Goal: Transaction & Acquisition: Purchase product/service

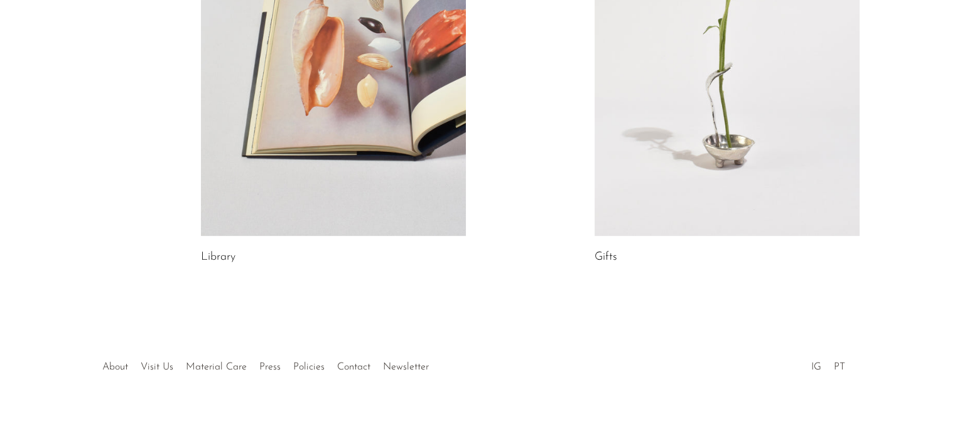
scroll to position [807, 0]
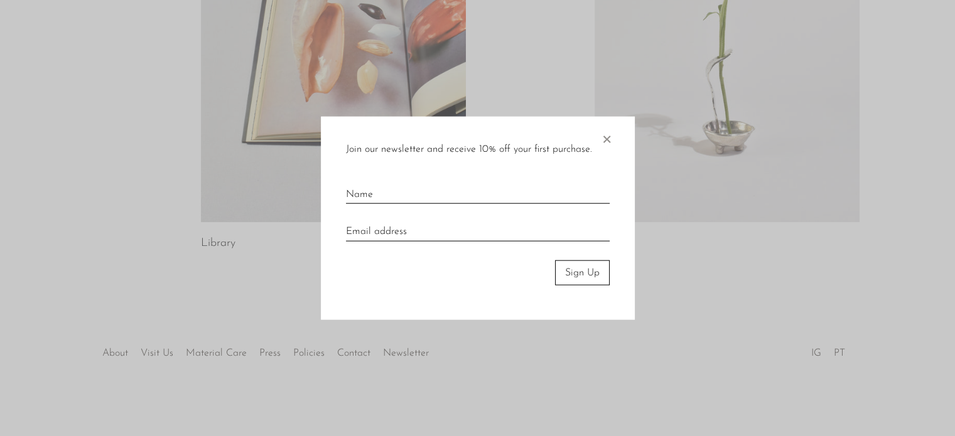
click at [606, 136] on span "×" at bounding box center [606, 136] width 13 height 40
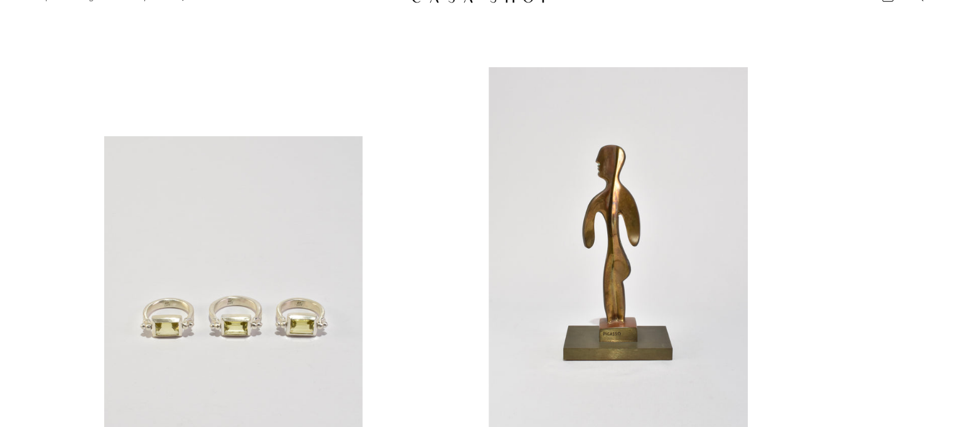
scroll to position [0, 0]
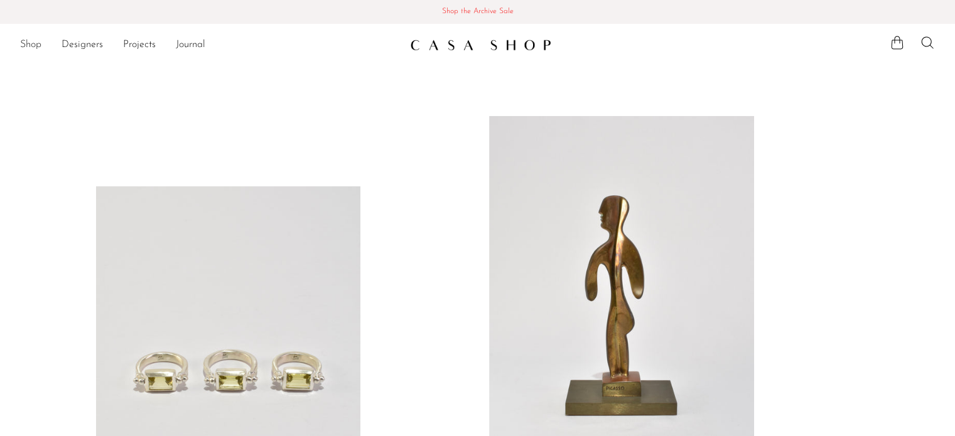
click at [38, 47] on link "Shop" at bounding box center [30, 45] width 21 height 16
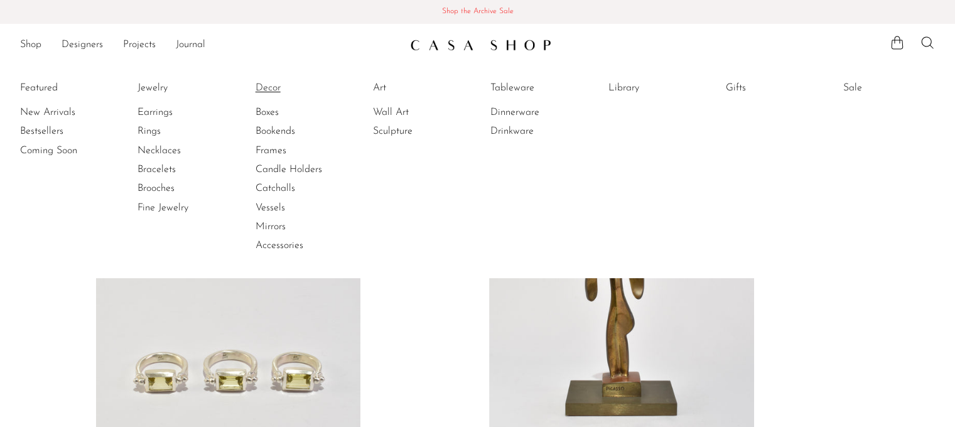
click at [264, 82] on link "Decor" at bounding box center [303, 88] width 94 height 14
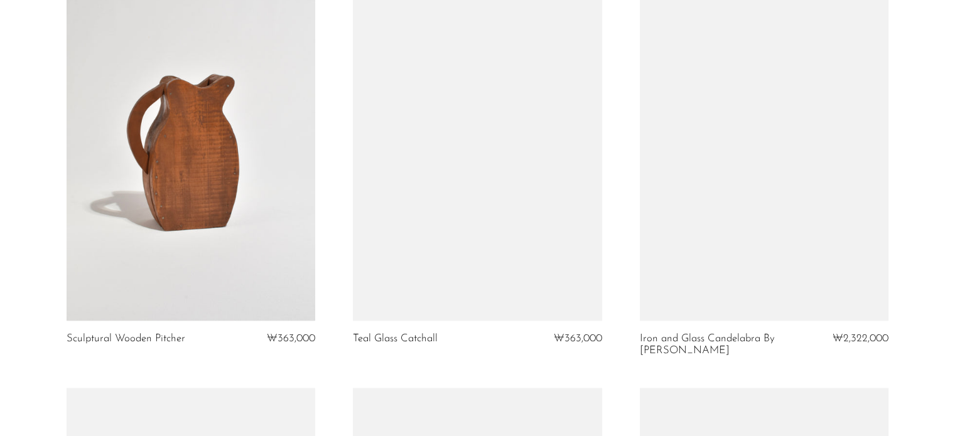
scroll to position [2135, 0]
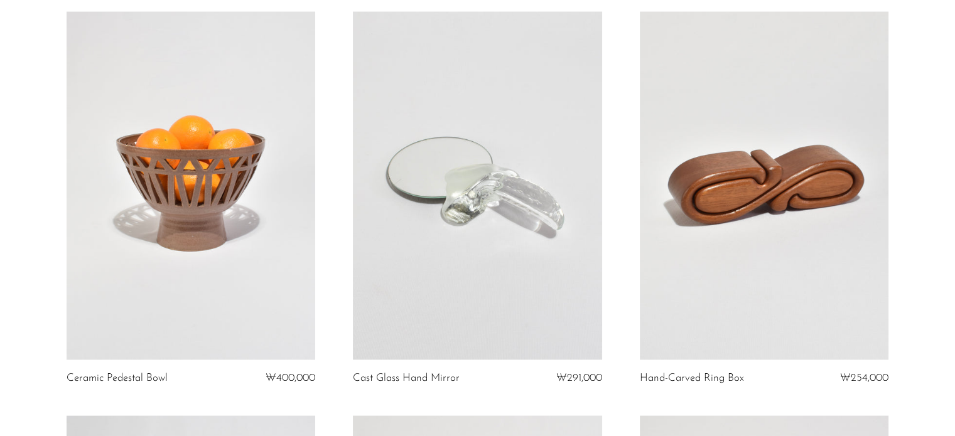
click at [524, 215] on link at bounding box center [477, 185] width 249 height 348
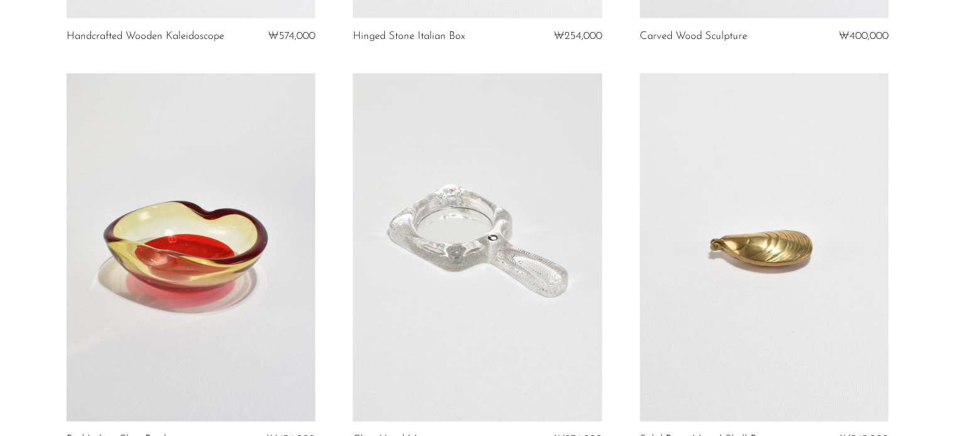
scroll to position [3751, 0]
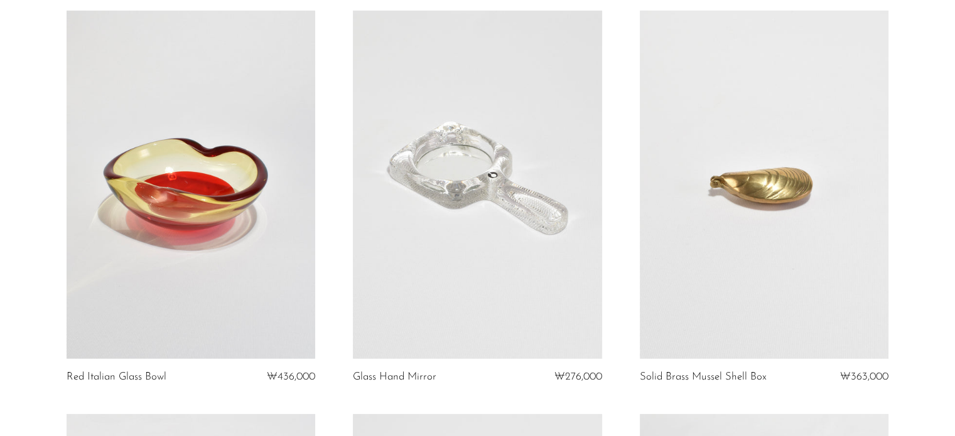
click at [506, 346] on link at bounding box center [477, 185] width 249 height 348
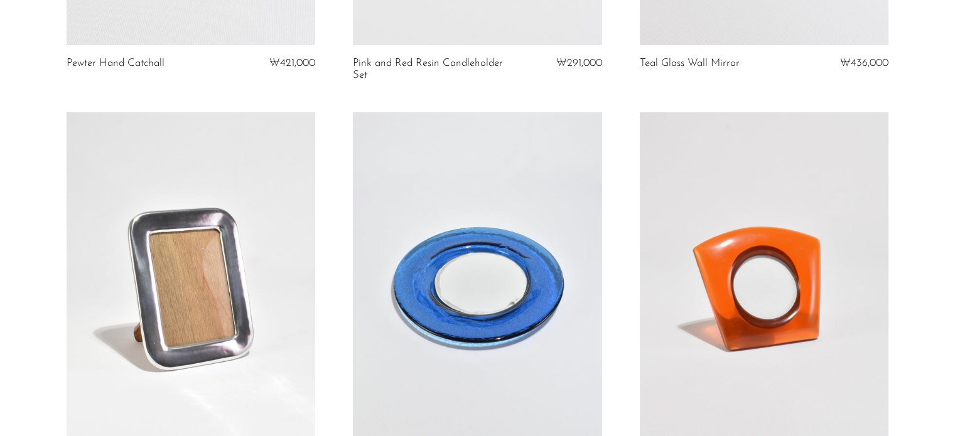
scroll to position [4657, 0]
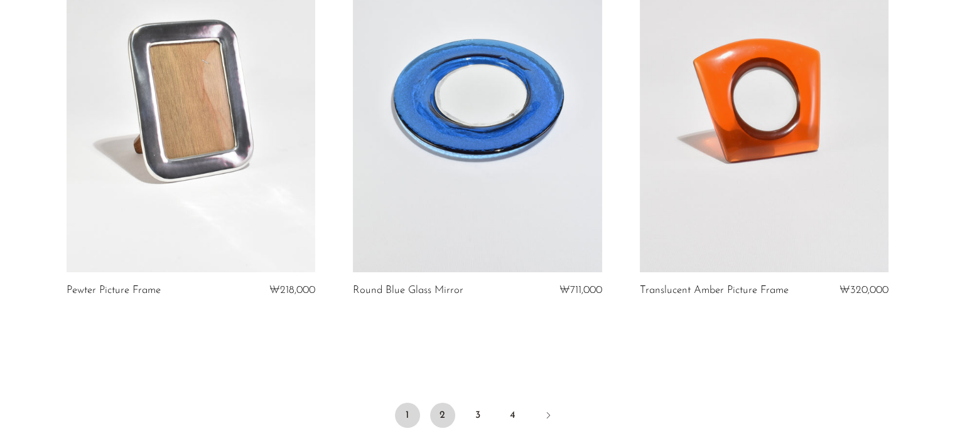
click at [438, 412] on link "2" at bounding box center [442, 415] width 25 height 25
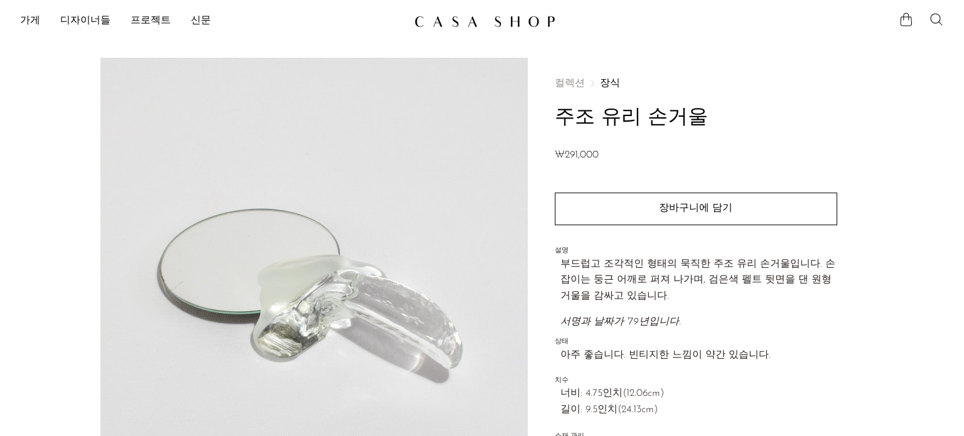
click at [941, 196] on section "주조 유리 손거울 ₩291,000" at bounding box center [482, 353] width 964 height 591
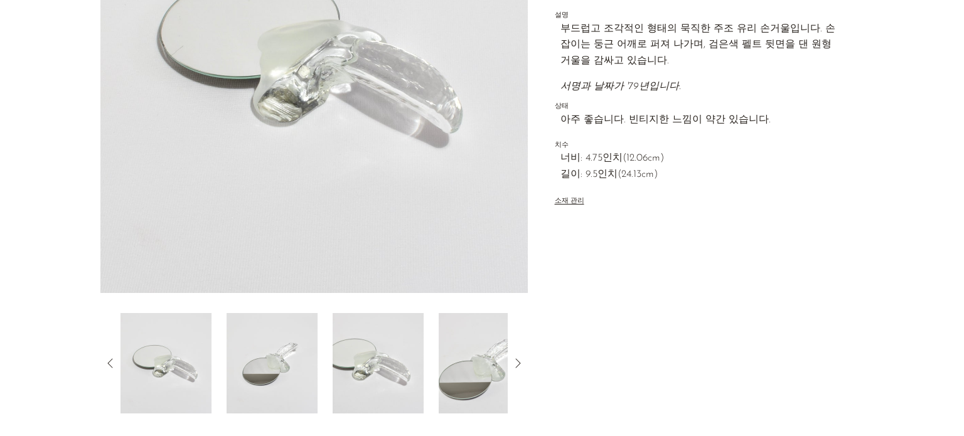
scroll to position [314, 0]
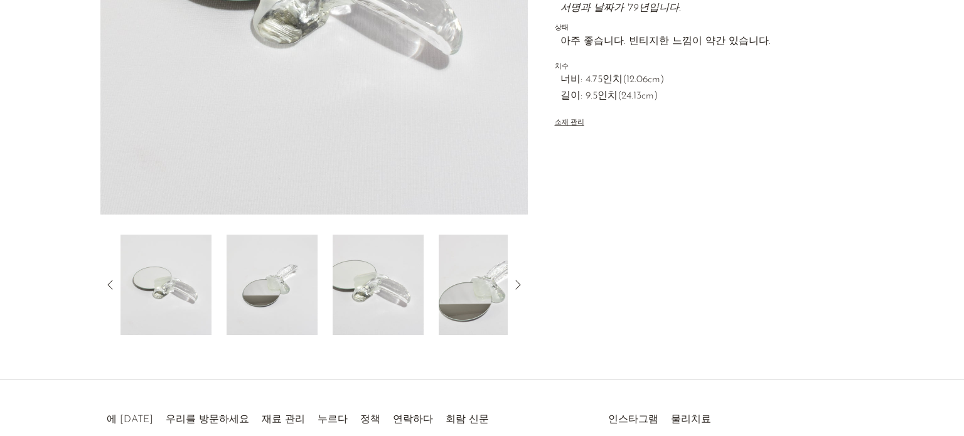
click at [201, 264] on img at bounding box center [166, 285] width 91 height 100
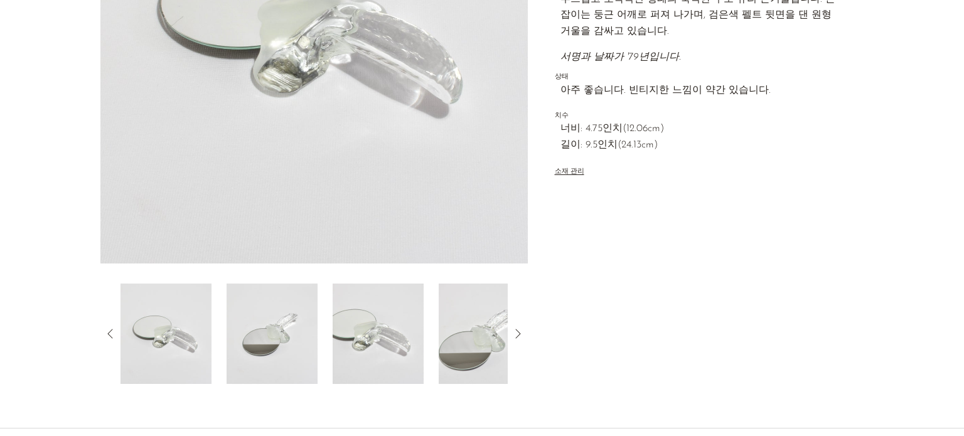
scroll to position [188, 0]
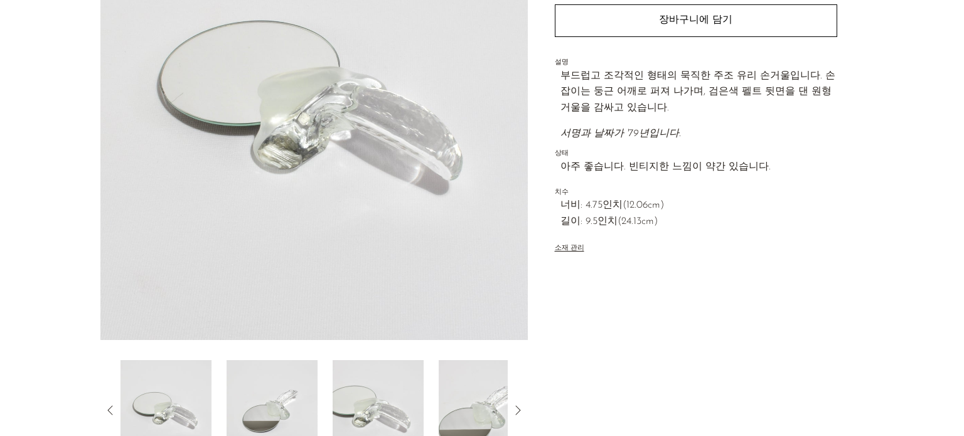
click at [279, 384] on img at bounding box center [272, 410] width 91 height 100
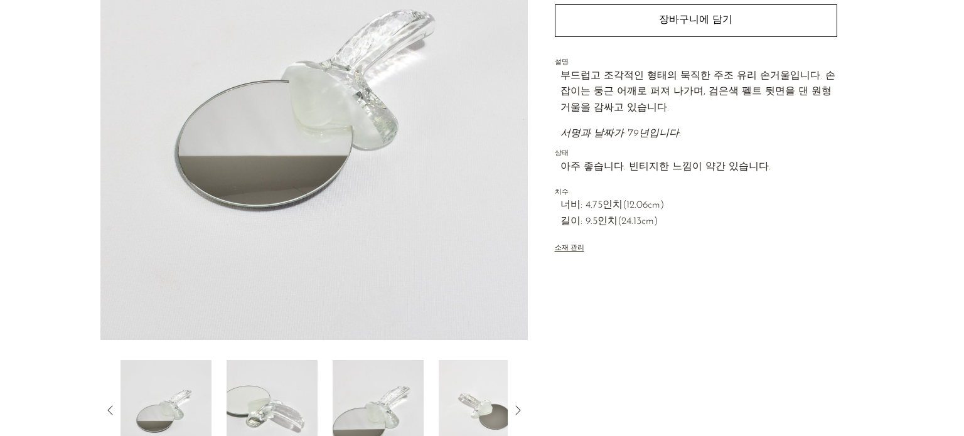
click at [297, 383] on img at bounding box center [272, 410] width 91 height 100
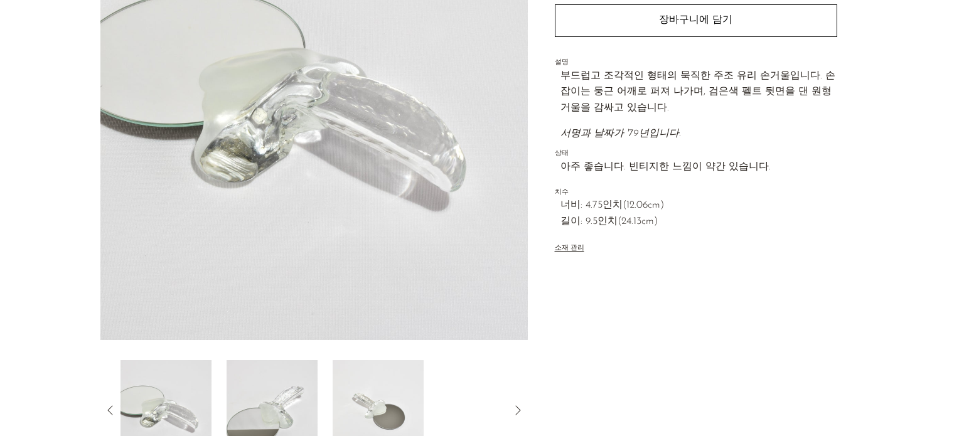
click at [285, 384] on img at bounding box center [272, 410] width 91 height 100
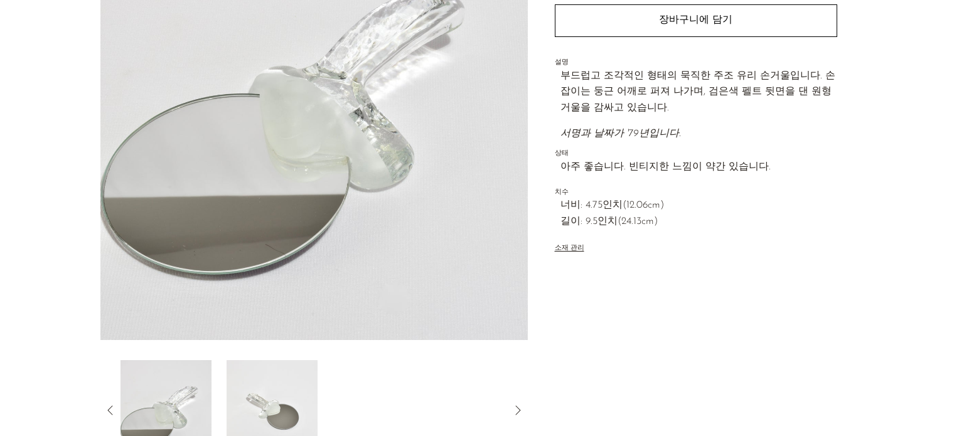
click at [276, 383] on img at bounding box center [272, 410] width 91 height 100
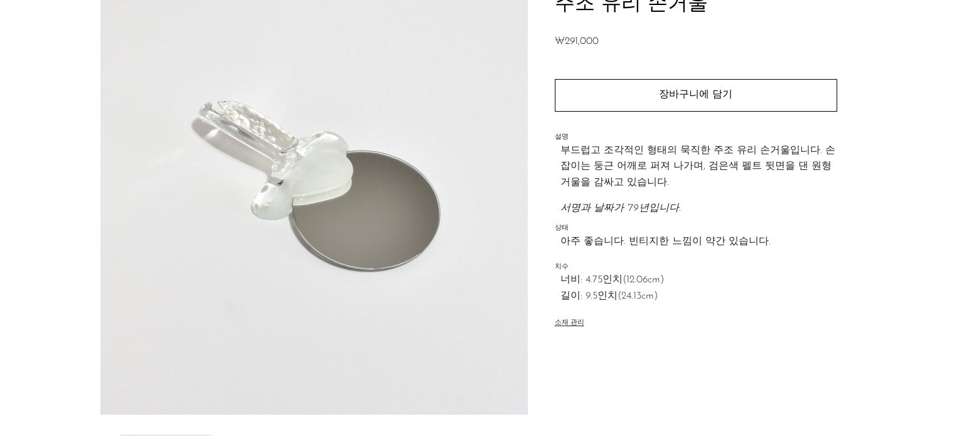
scroll to position [0, 0]
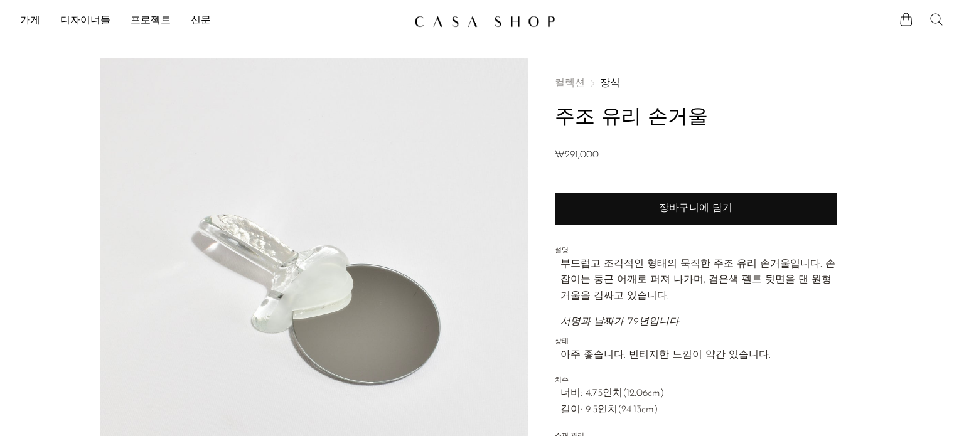
click at [689, 193] on button "장바구니에 담기" at bounding box center [696, 209] width 283 height 33
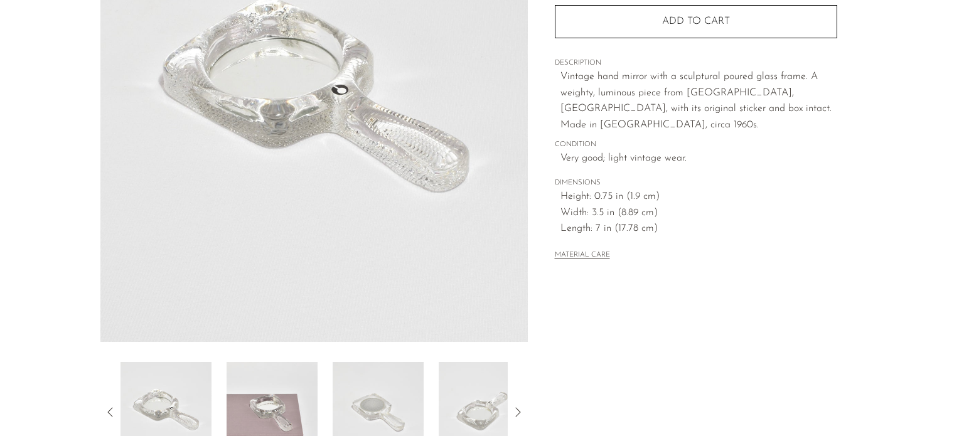
scroll to position [188, 0]
click at [266, 391] on img at bounding box center [272, 410] width 91 height 100
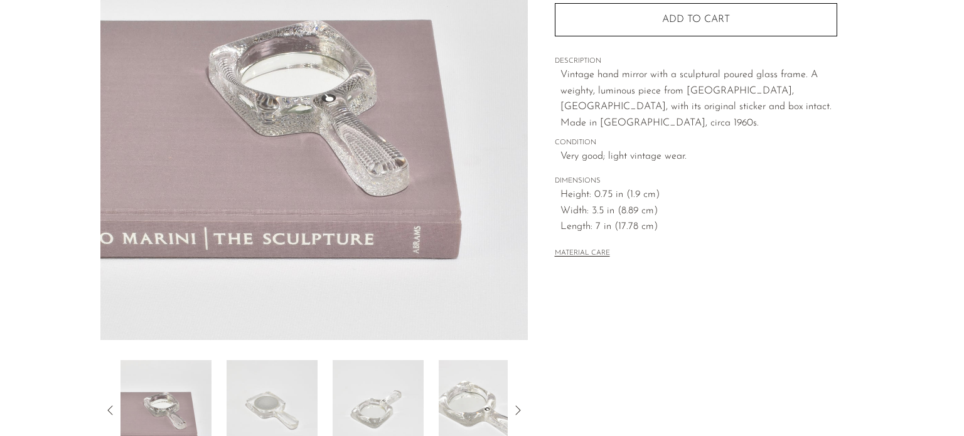
click at [266, 391] on img at bounding box center [272, 410] width 91 height 100
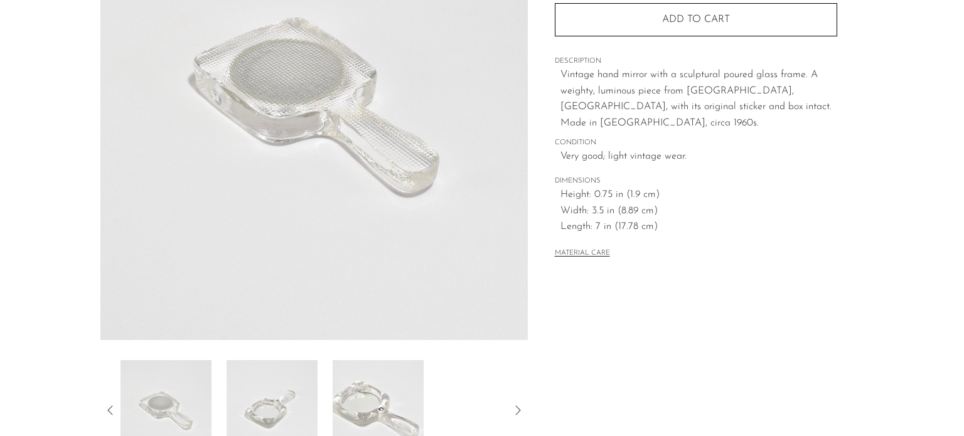
click at [266, 391] on img at bounding box center [272, 410] width 91 height 100
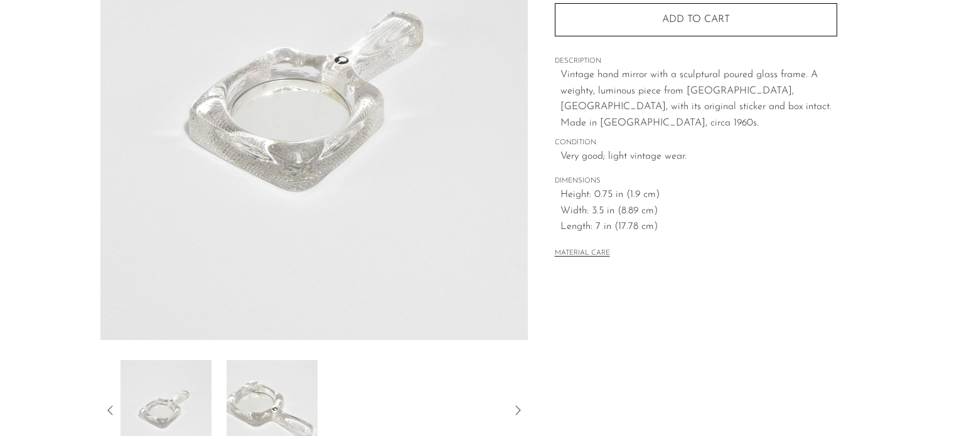
click at [266, 391] on img at bounding box center [272, 410] width 91 height 100
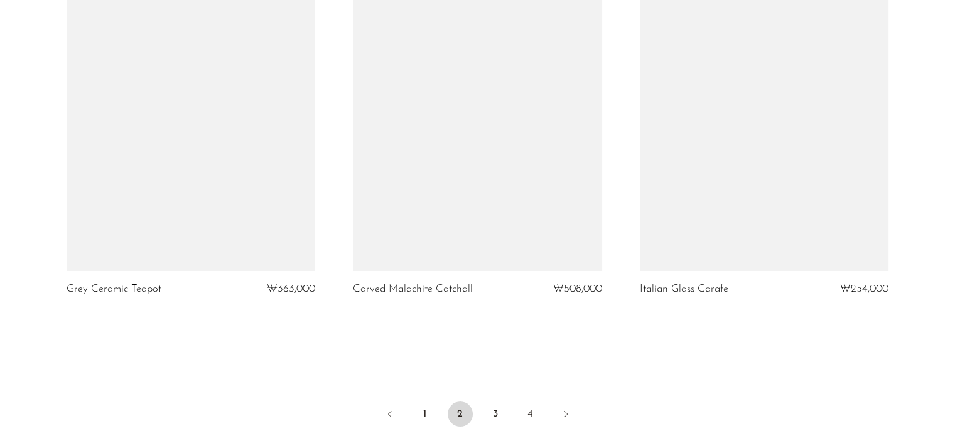
scroll to position [4817, 0]
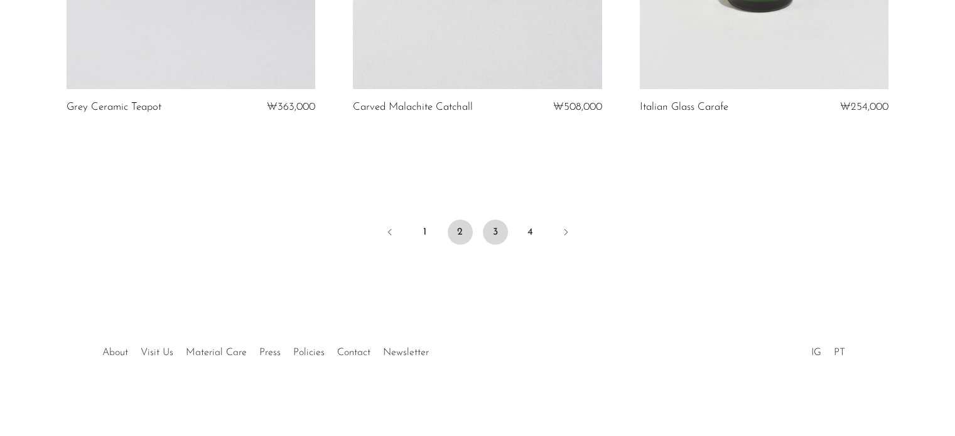
click at [494, 228] on link "3" at bounding box center [495, 232] width 25 height 25
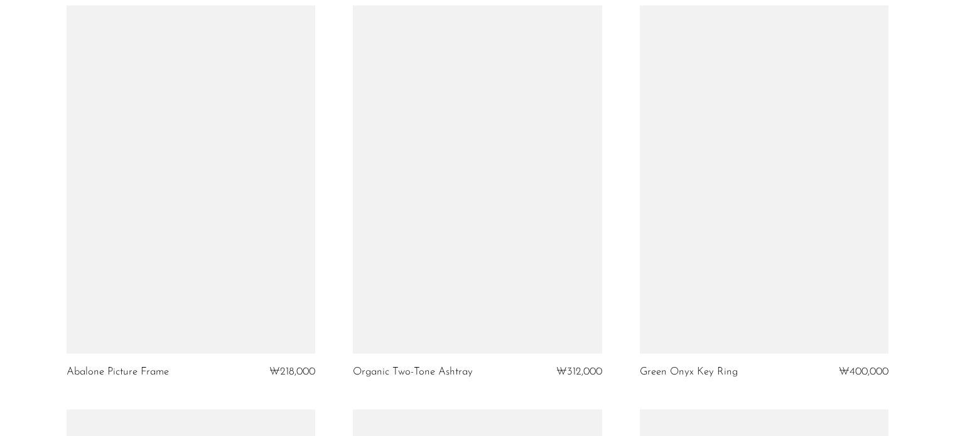
scroll to position [3014, 0]
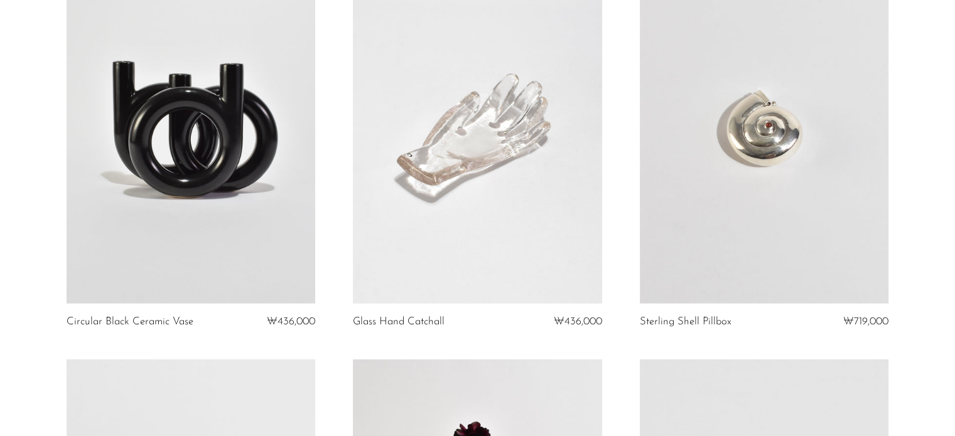
click at [866, 268] on link at bounding box center [764, 130] width 249 height 348
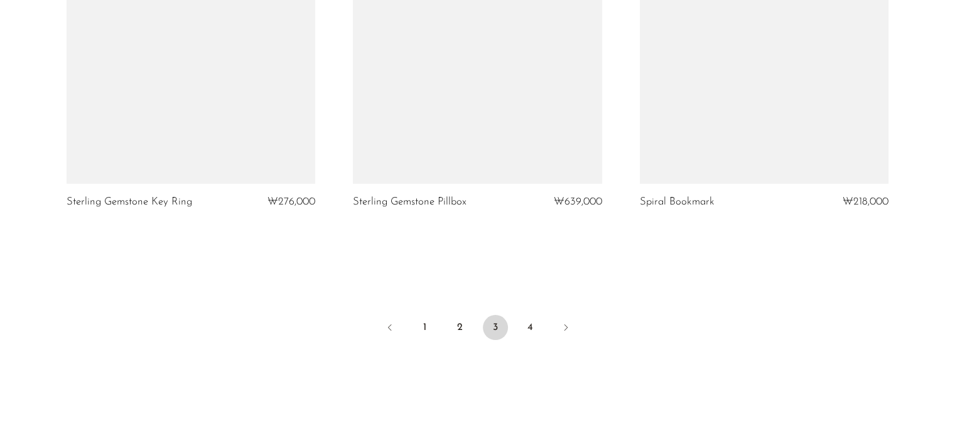
scroll to position [4817, 0]
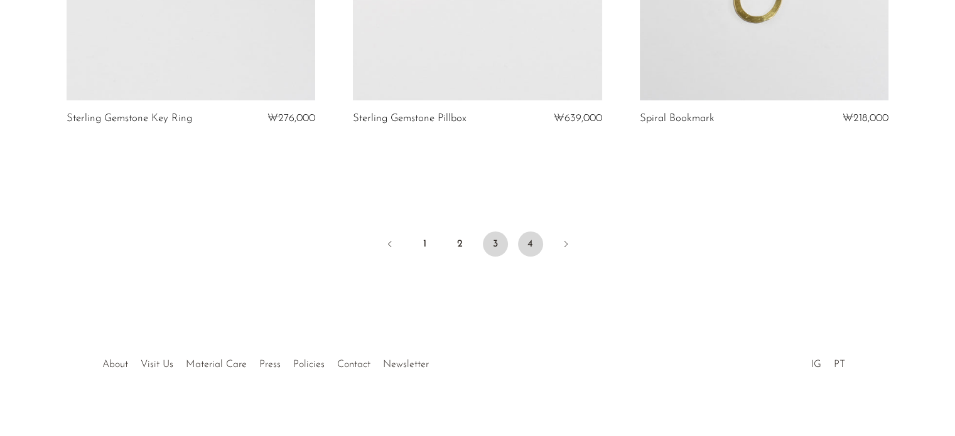
click at [532, 233] on link "4" at bounding box center [530, 244] width 25 height 25
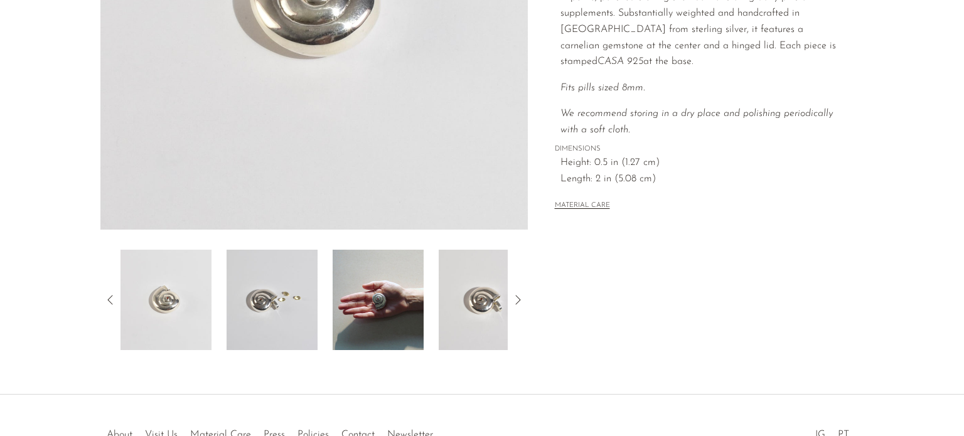
scroll to position [381, 0]
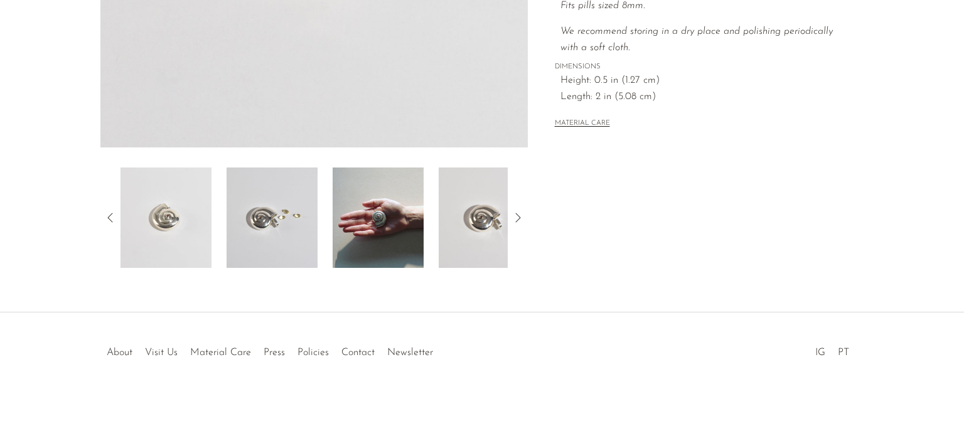
click at [283, 212] on img at bounding box center [272, 218] width 91 height 100
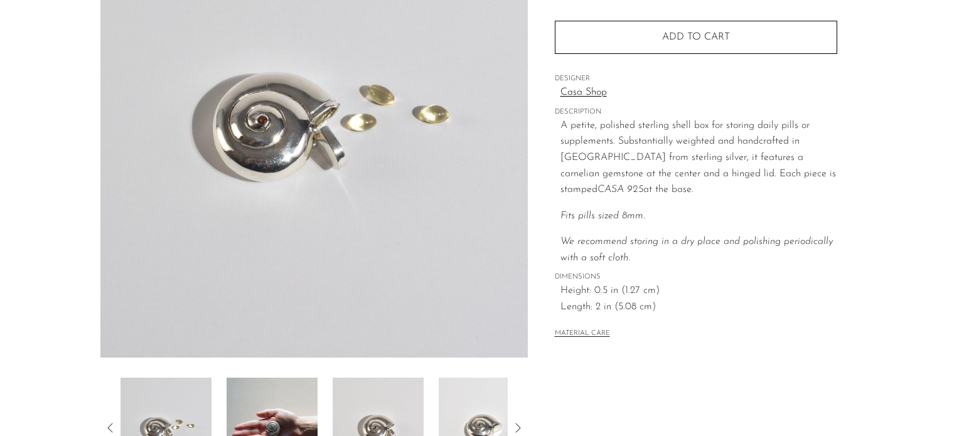
scroll to position [0, 0]
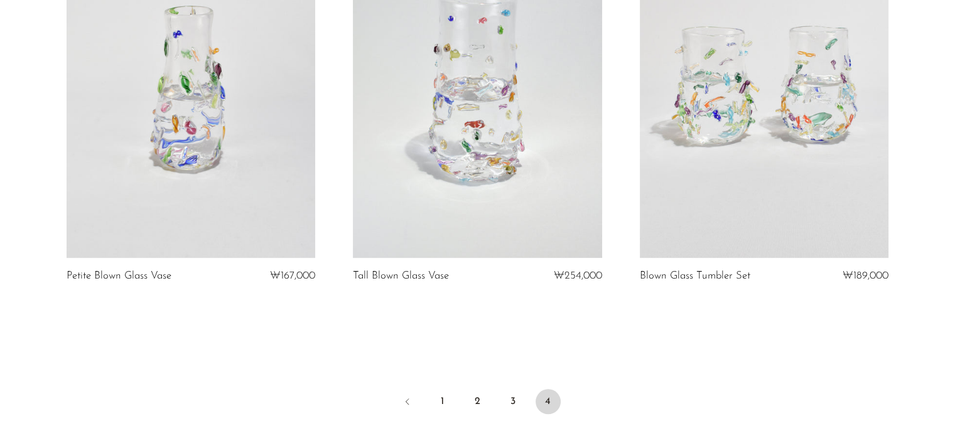
scroll to position [1182, 0]
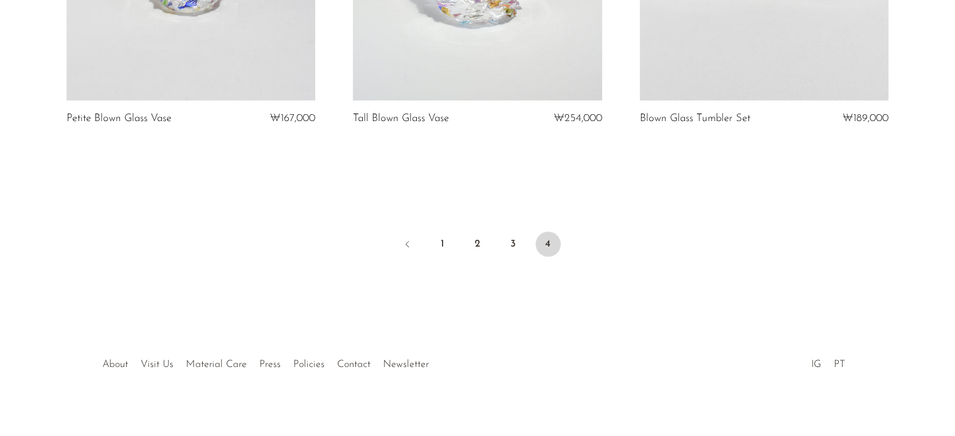
click at [587, 231] on ul "1 2 3 4" at bounding box center [478, 246] width 804 height 38
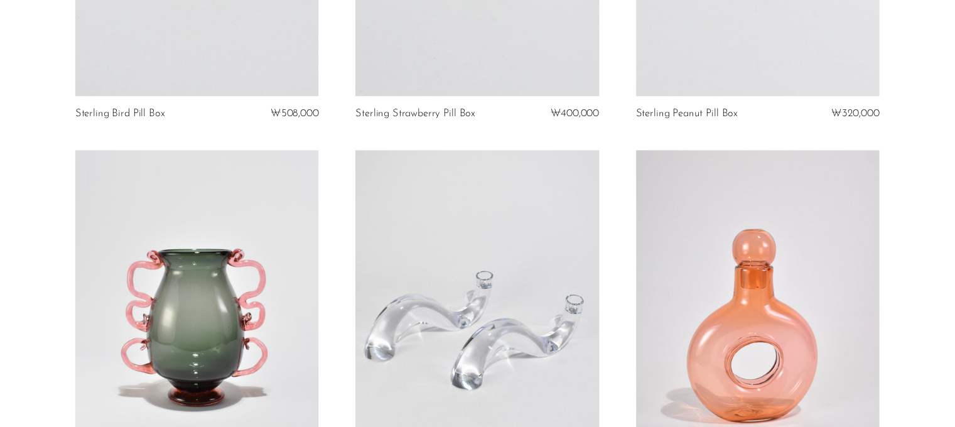
scroll to position [0, 0]
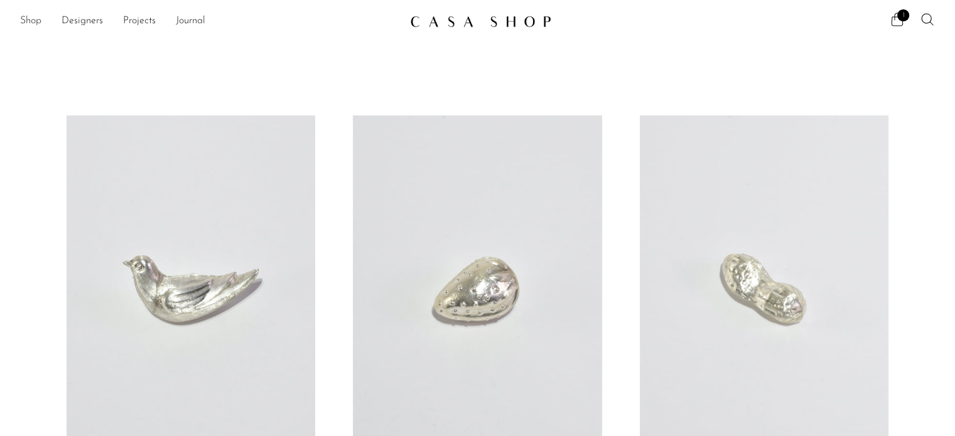
click at [28, 24] on link "Shop" at bounding box center [30, 21] width 21 height 16
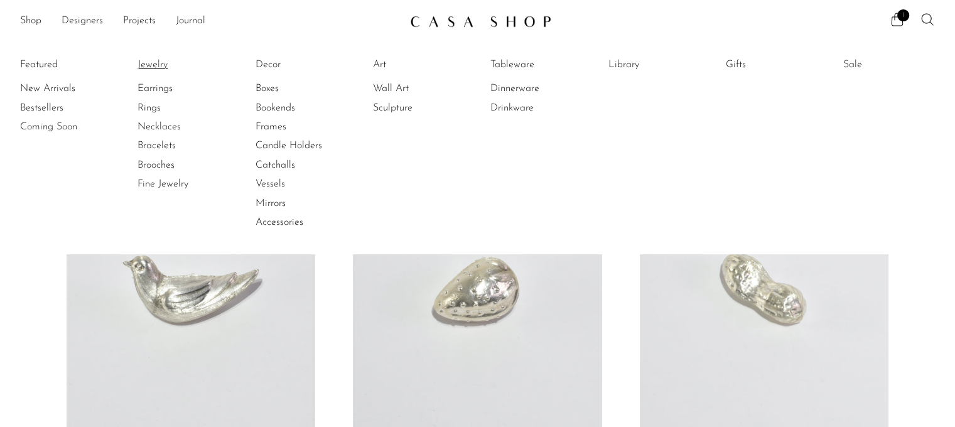
click at [146, 59] on link "Jewelry" at bounding box center [184, 65] width 94 height 14
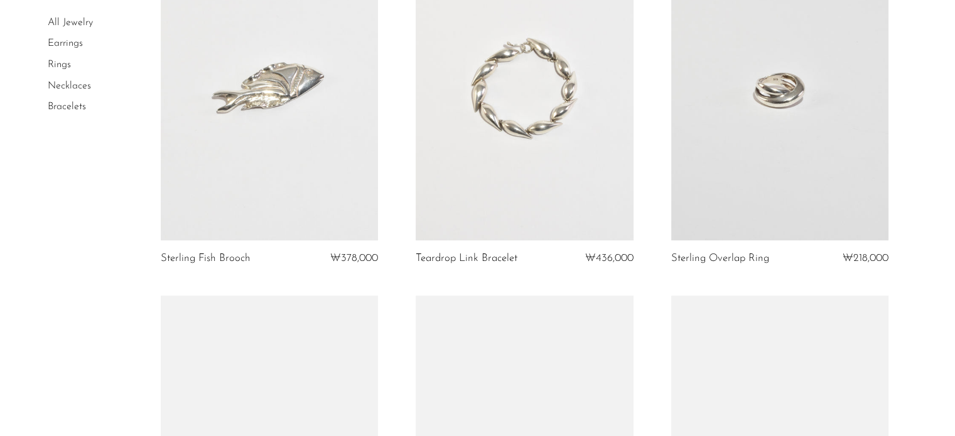
scroll to position [1318, 0]
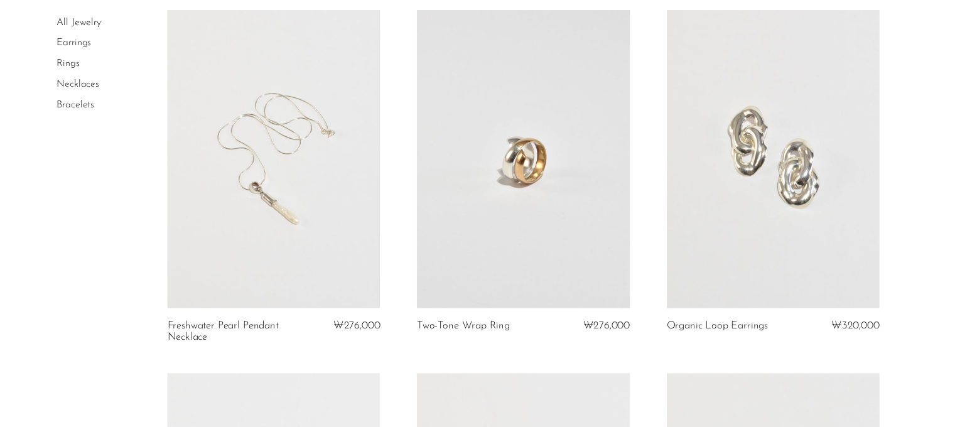
scroll to position [0, 0]
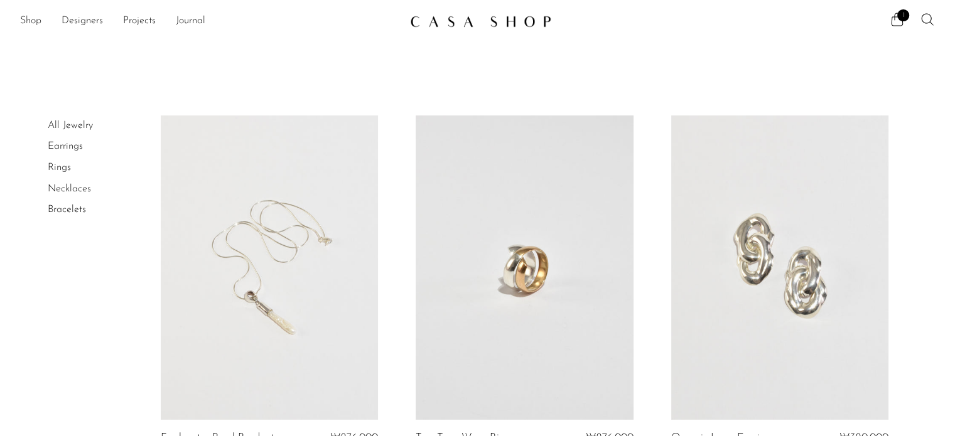
click at [30, 17] on link "Shop" at bounding box center [30, 21] width 21 height 16
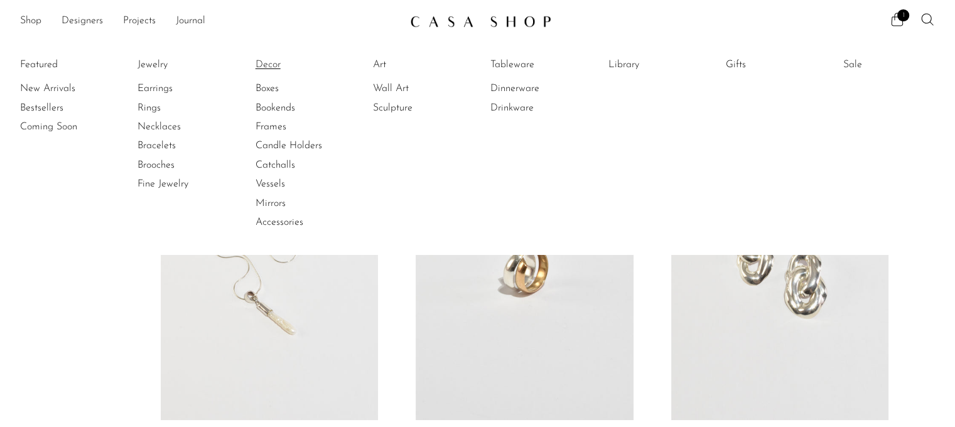
click at [276, 65] on link "Decor" at bounding box center [303, 65] width 94 height 14
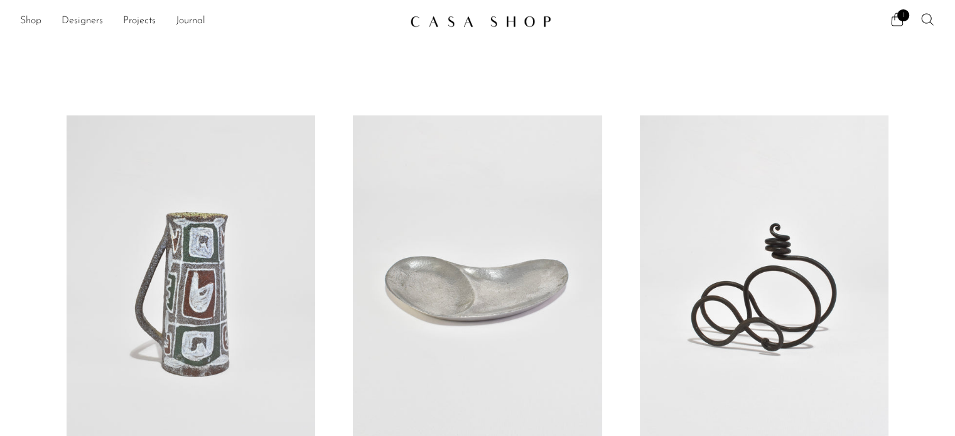
click at [23, 15] on link "Shop" at bounding box center [30, 21] width 21 height 16
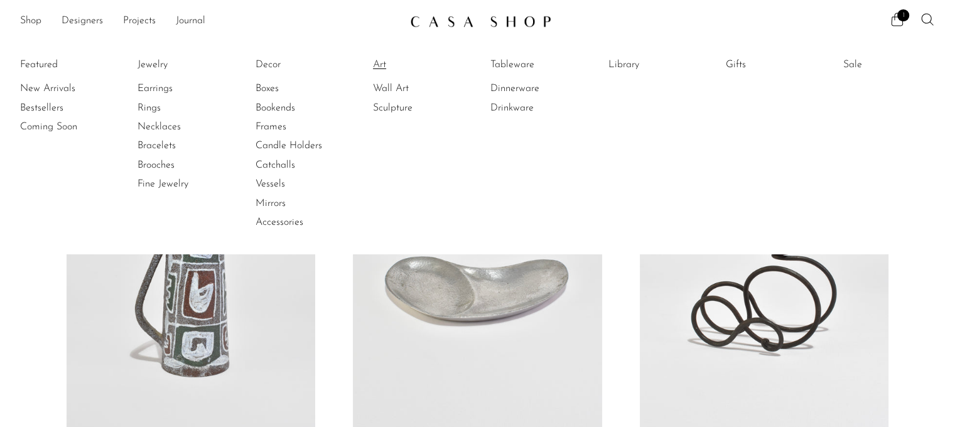
click at [391, 70] on link "Art" at bounding box center [420, 65] width 94 height 14
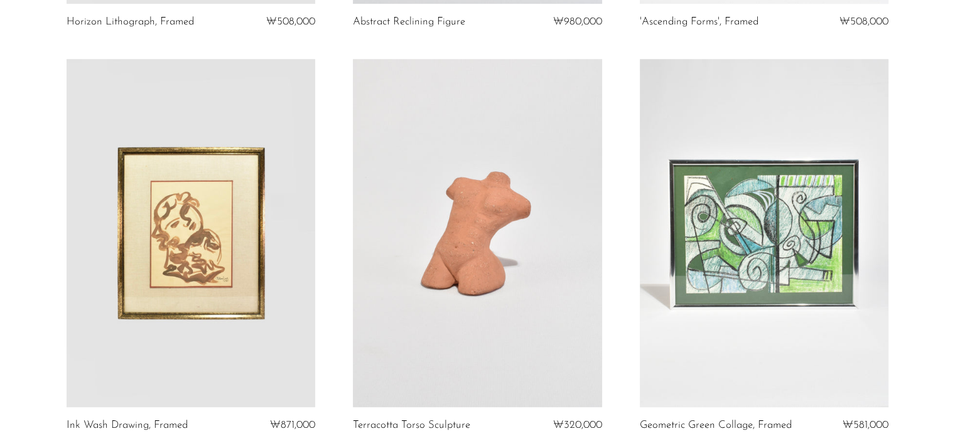
scroll to position [1005, 0]
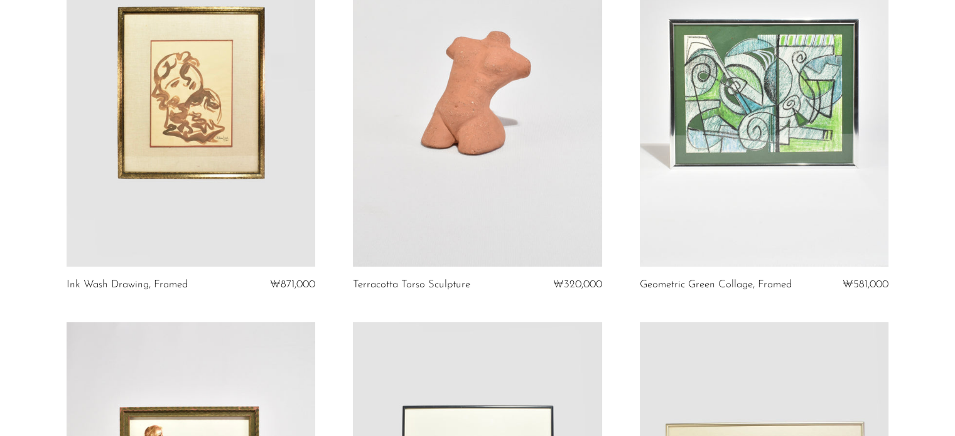
click at [443, 64] on link at bounding box center [477, 92] width 249 height 348
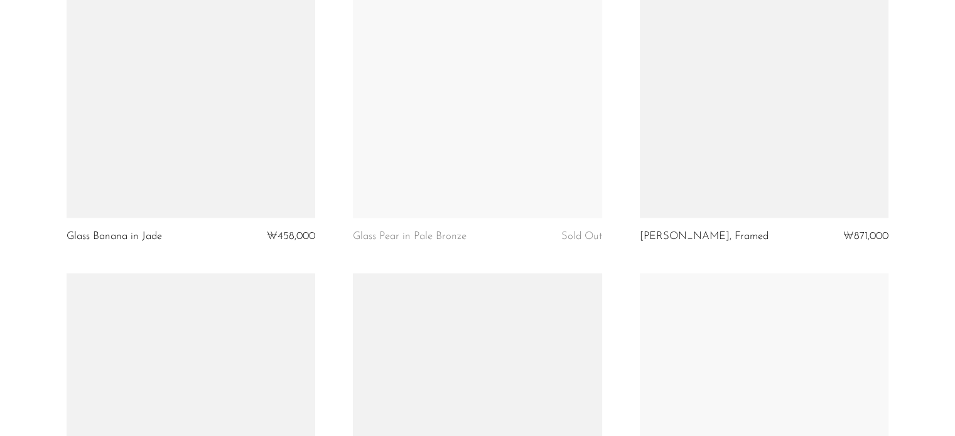
scroll to position [2503, 0]
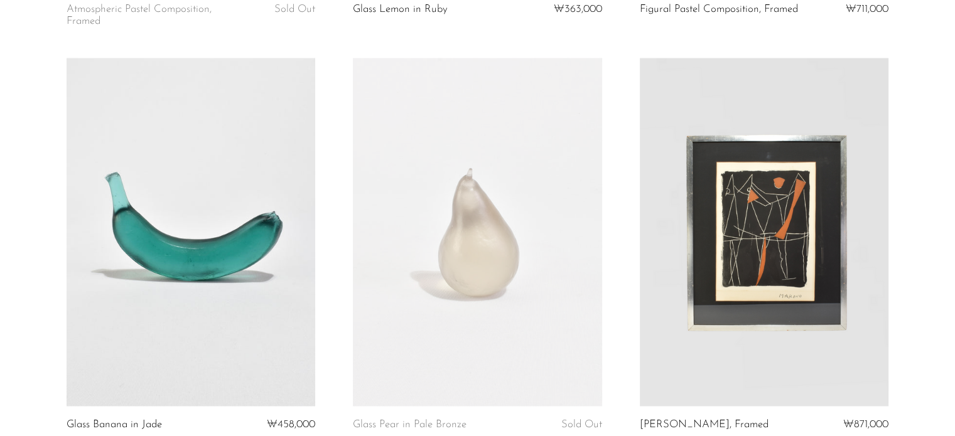
click at [197, 208] on link at bounding box center [191, 232] width 249 height 348
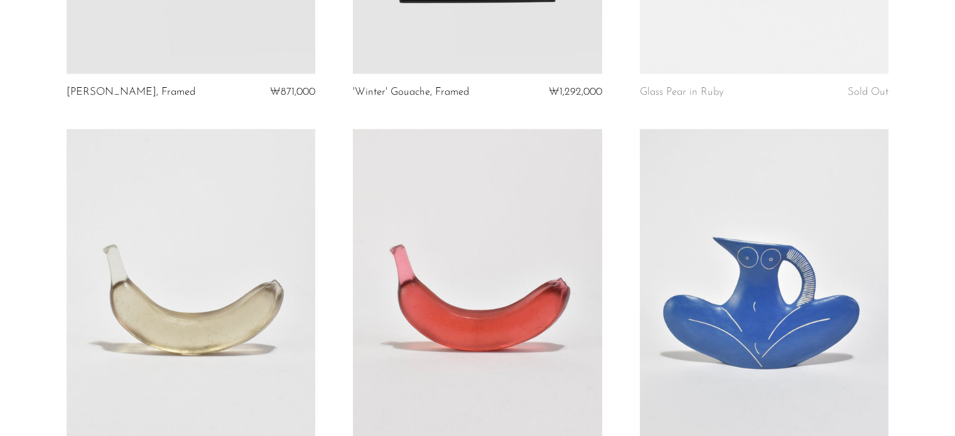
scroll to position [3236, 0]
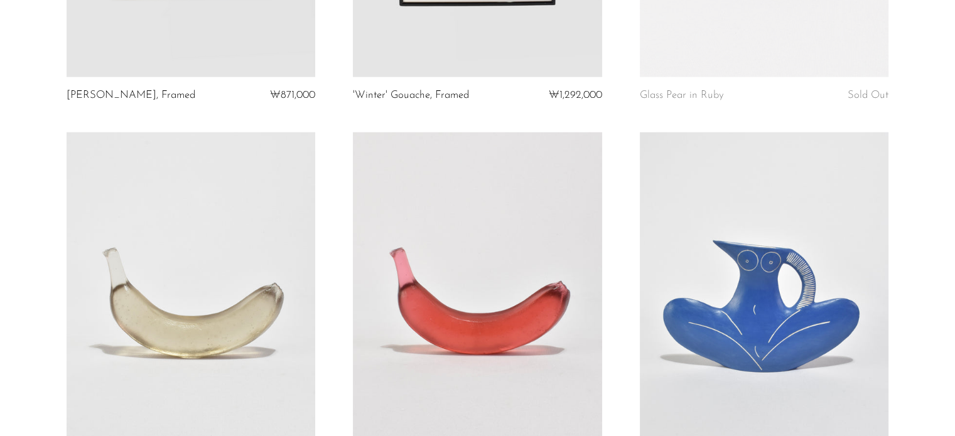
click at [762, 275] on link at bounding box center [764, 306] width 249 height 348
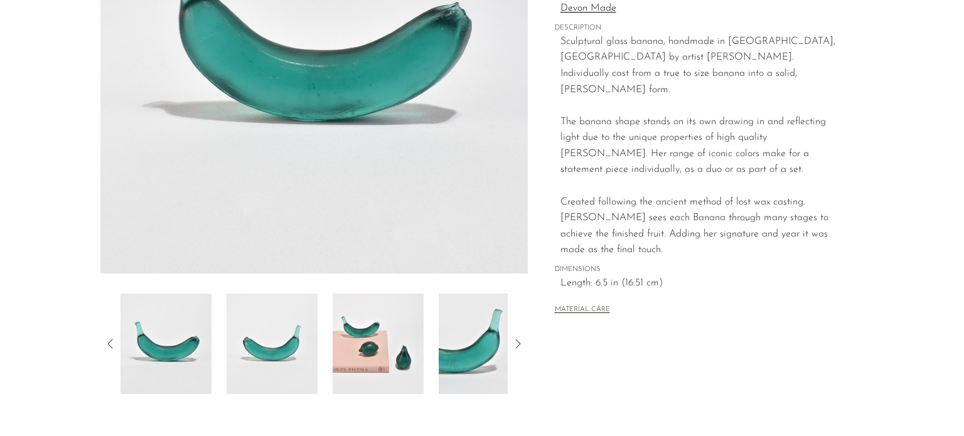
scroll to position [381, 0]
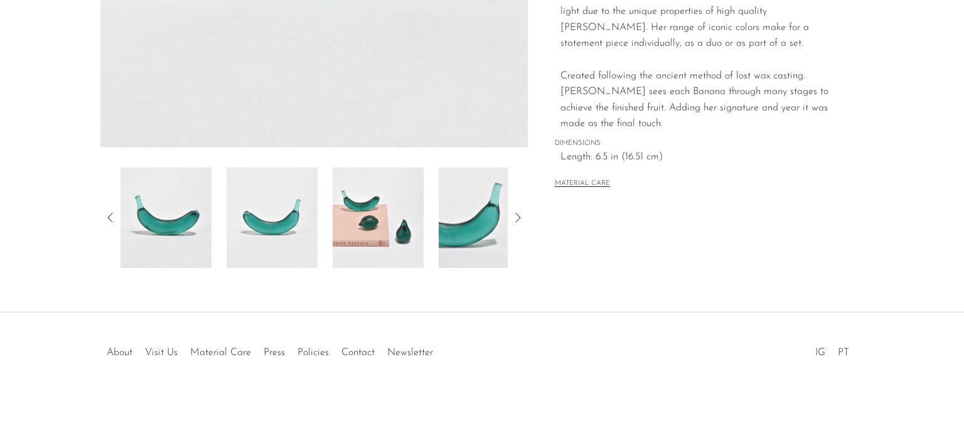
click at [472, 230] on img at bounding box center [484, 218] width 91 height 100
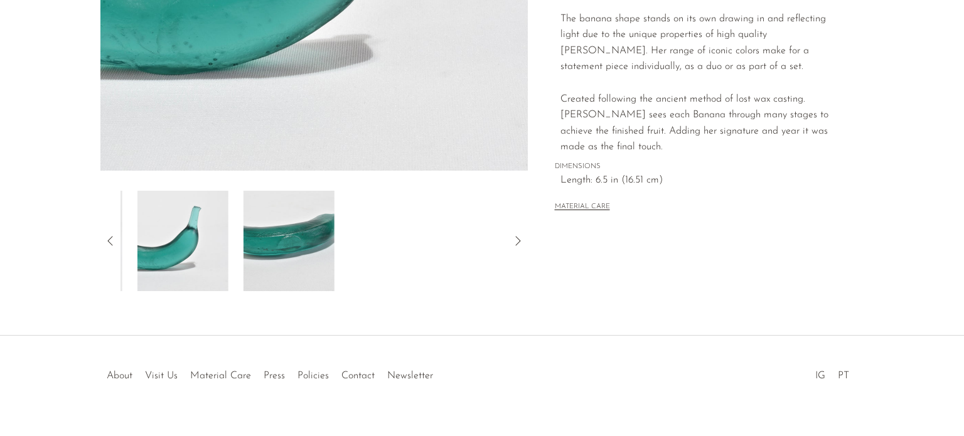
scroll to position [67, 0]
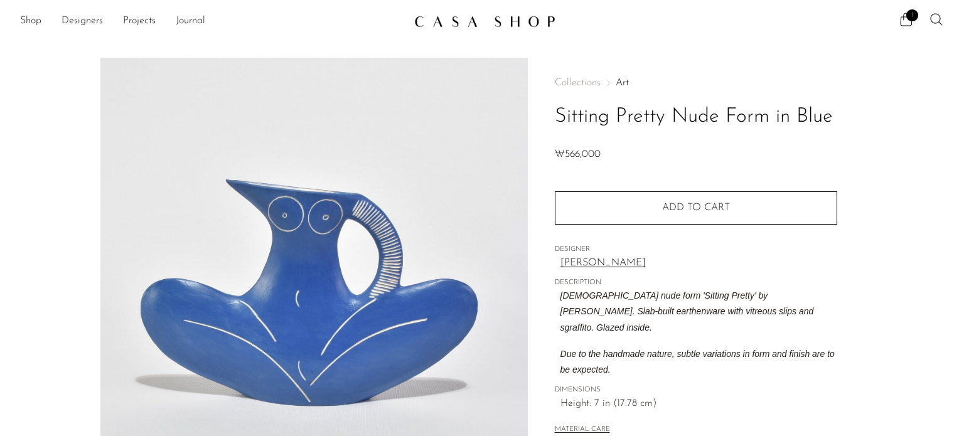
scroll to position [188, 0]
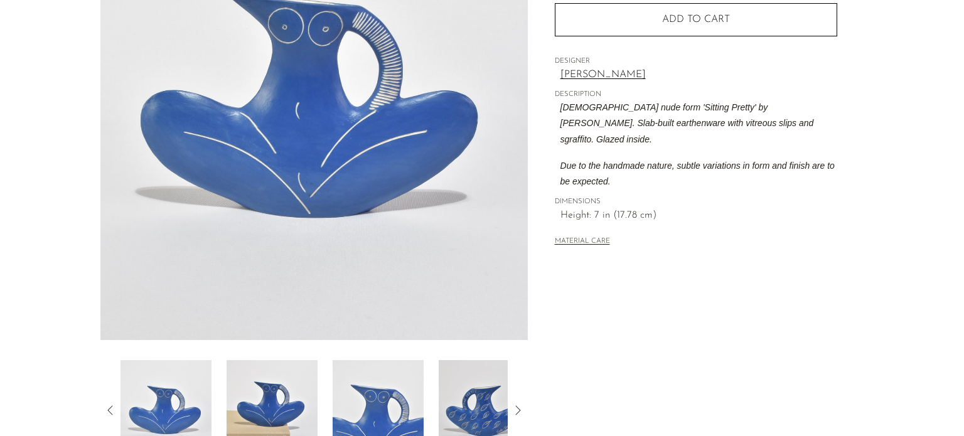
click at [485, 391] on img at bounding box center [484, 410] width 91 height 100
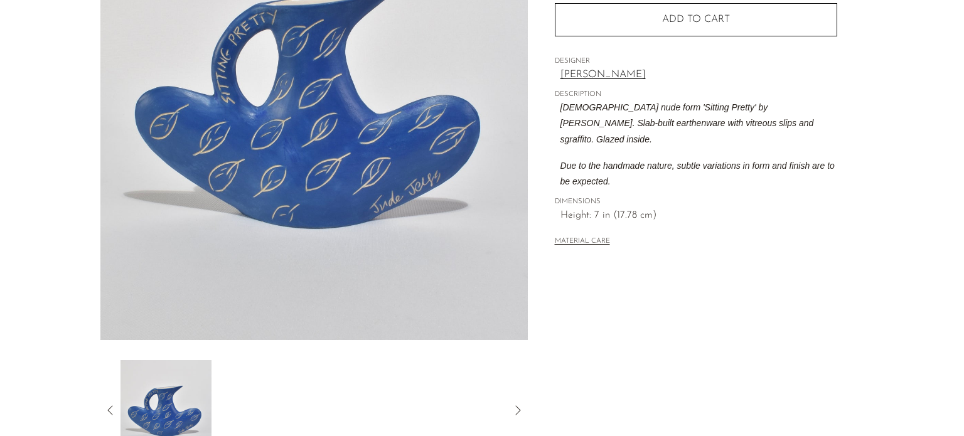
click at [269, 401] on div at bounding box center [314, 410] width 387 height 100
click at [119, 389] on div at bounding box center [314, 410] width 428 height 100
click at [109, 411] on icon at bounding box center [110, 410] width 15 height 15
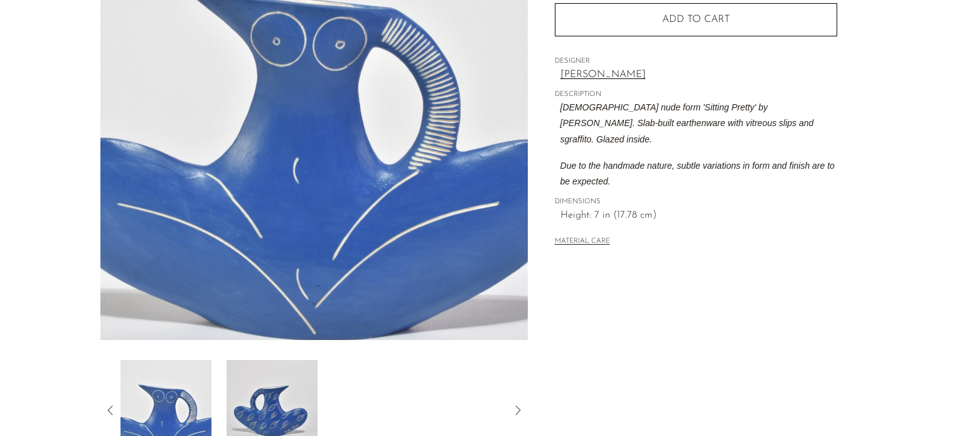
click at [110, 414] on icon at bounding box center [110, 410] width 15 height 15
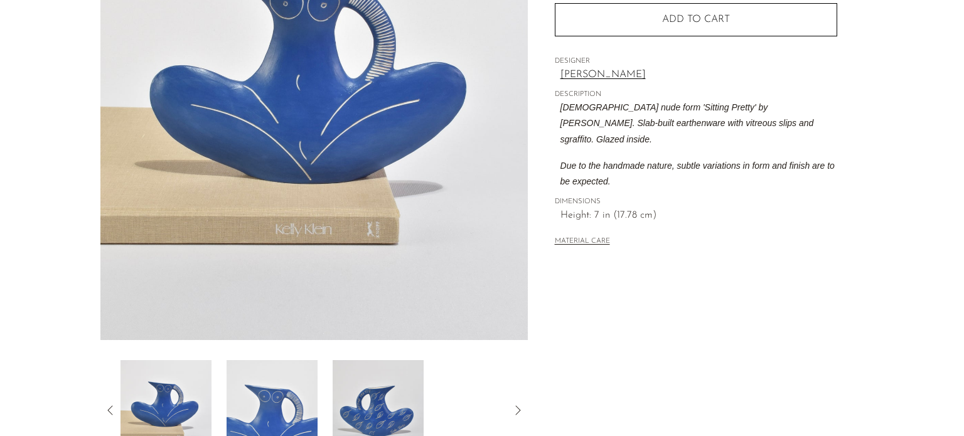
click at [107, 405] on icon at bounding box center [110, 410] width 15 height 15
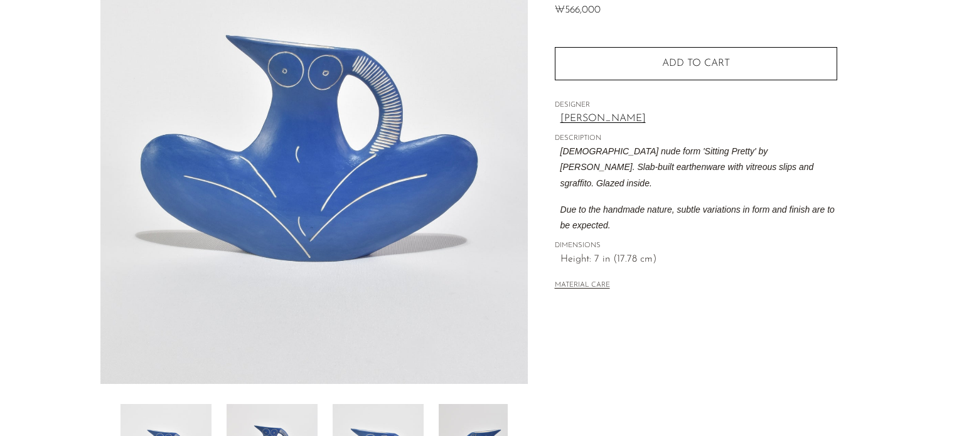
scroll to position [63, 0]
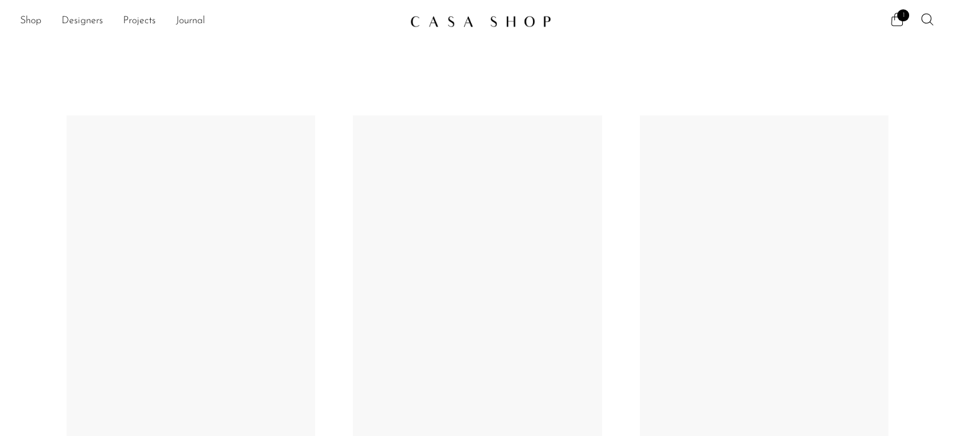
scroll to position [3236, 0]
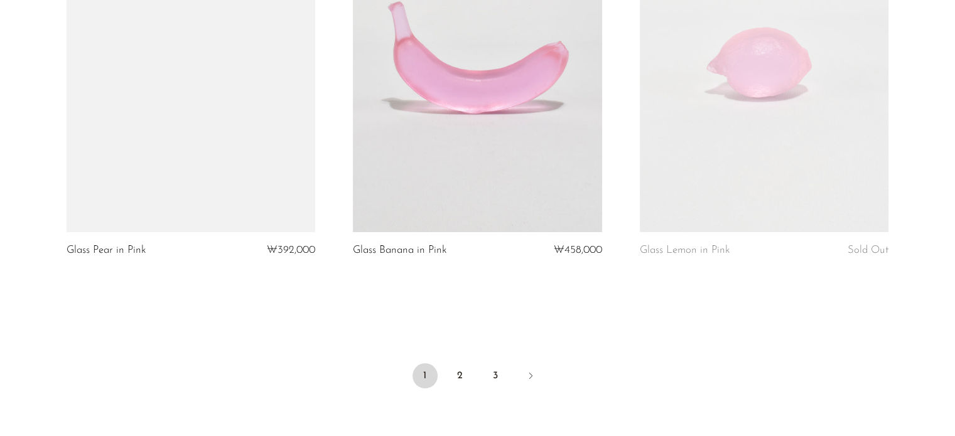
scroll to position [4839, 0]
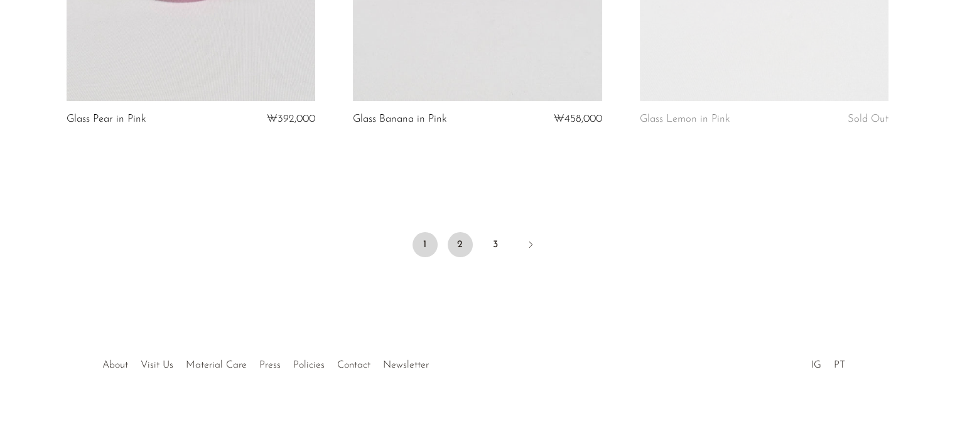
click at [455, 232] on link "2" at bounding box center [460, 244] width 25 height 25
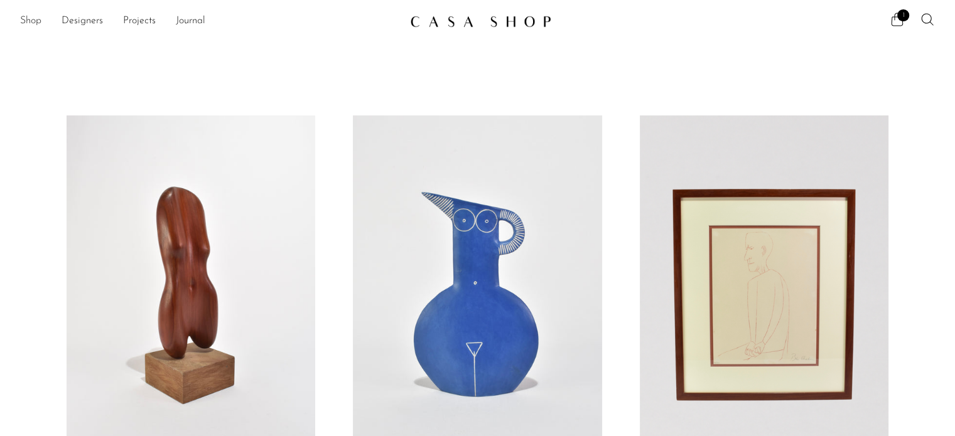
click at [25, 20] on link "Shop" at bounding box center [30, 21] width 21 height 16
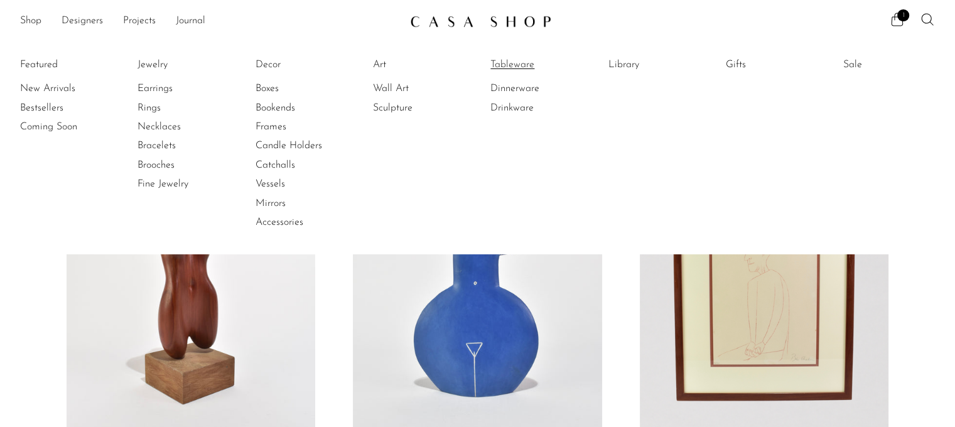
click at [512, 70] on link "Tableware" at bounding box center [537, 65] width 94 height 14
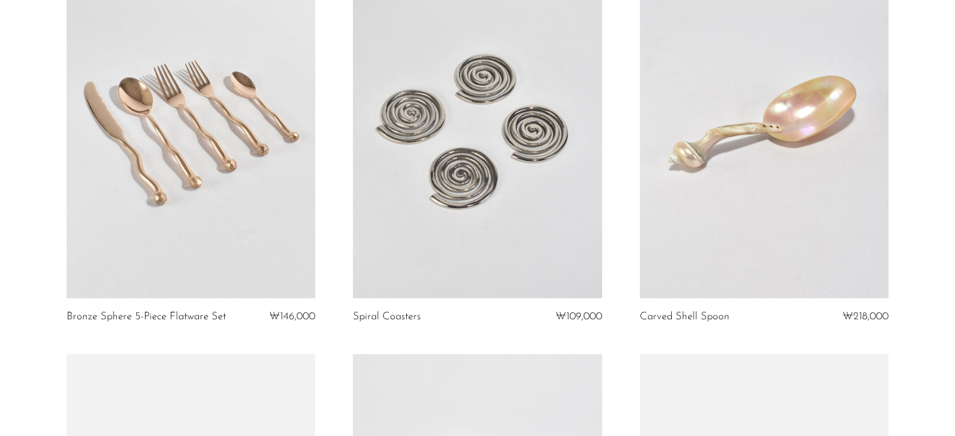
scroll to position [2197, 0]
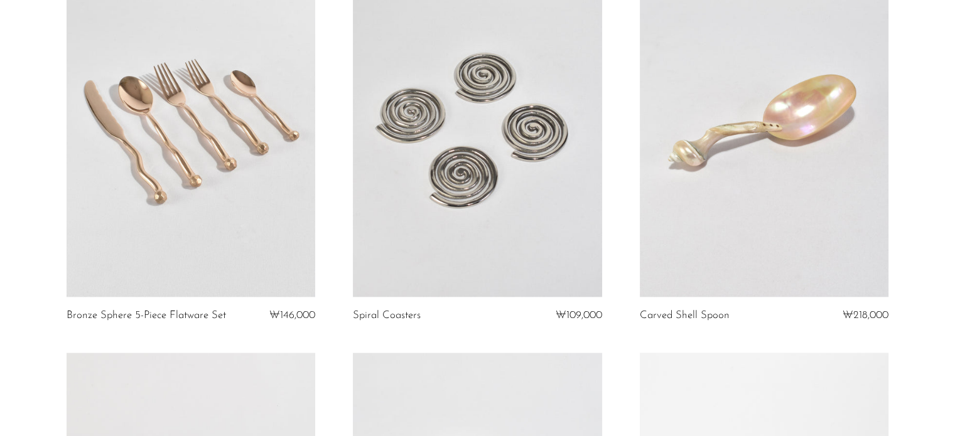
click at [547, 263] on link at bounding box center [477, 123] width 249 height 348
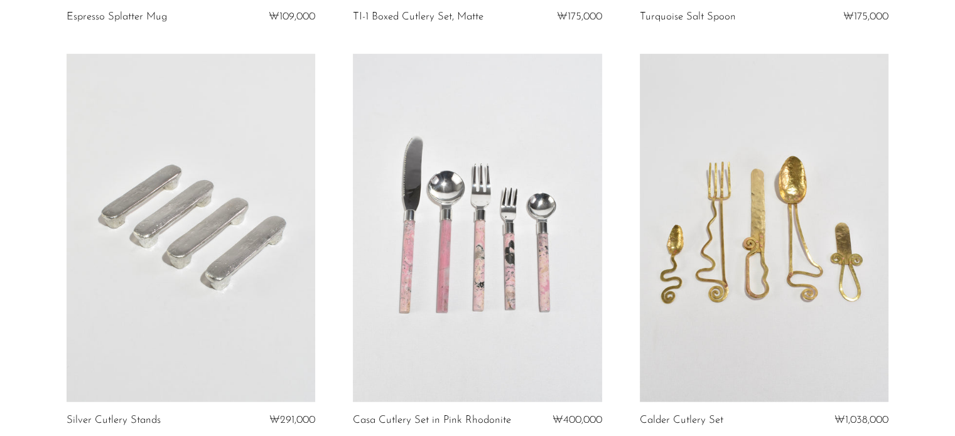
scroll to position [3307, 0]
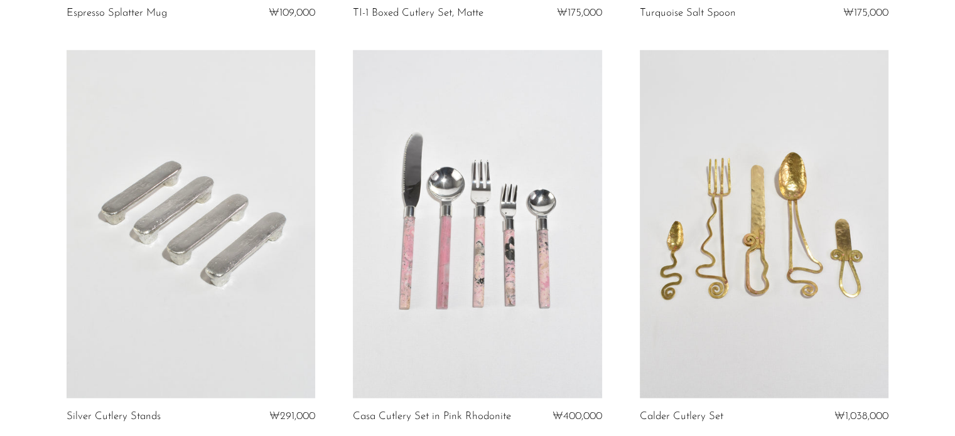
click at [181, 230] on link at bounding box center [191, 224] width 249 height 348
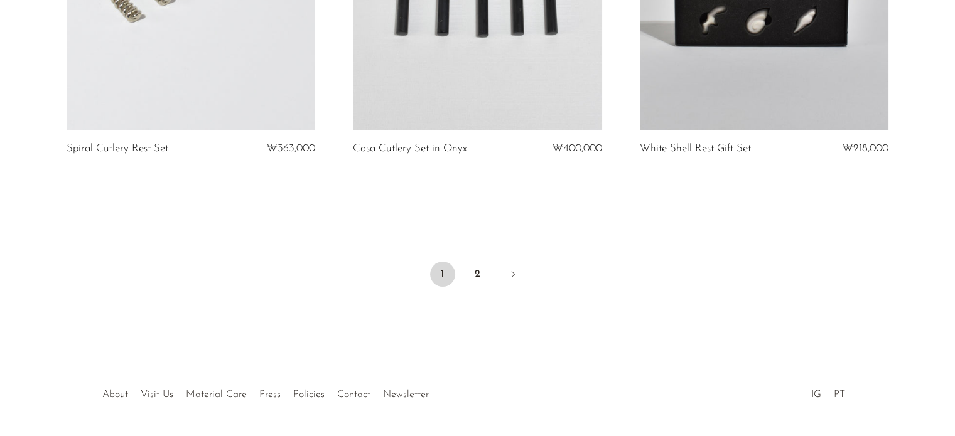
scroll to position [4828, 0]
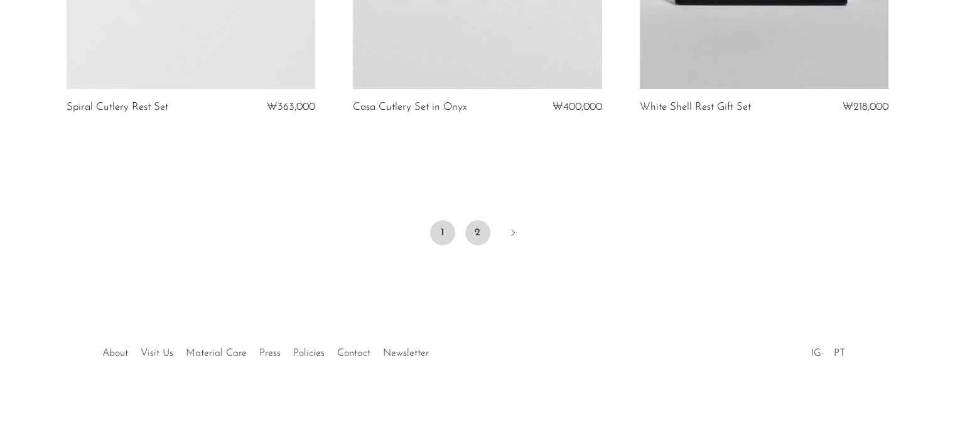
click at [480, 229] on link "2" at bounding box center [477, 232] width 25 height 25
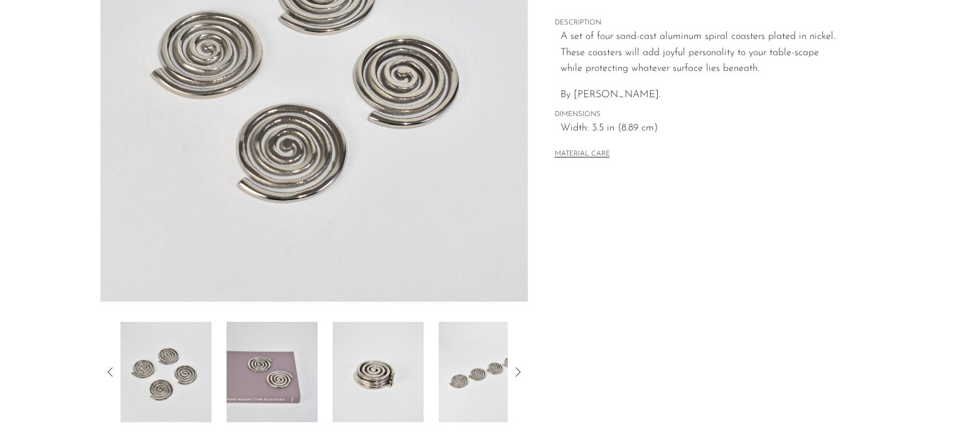
scroll to position [381, 0]
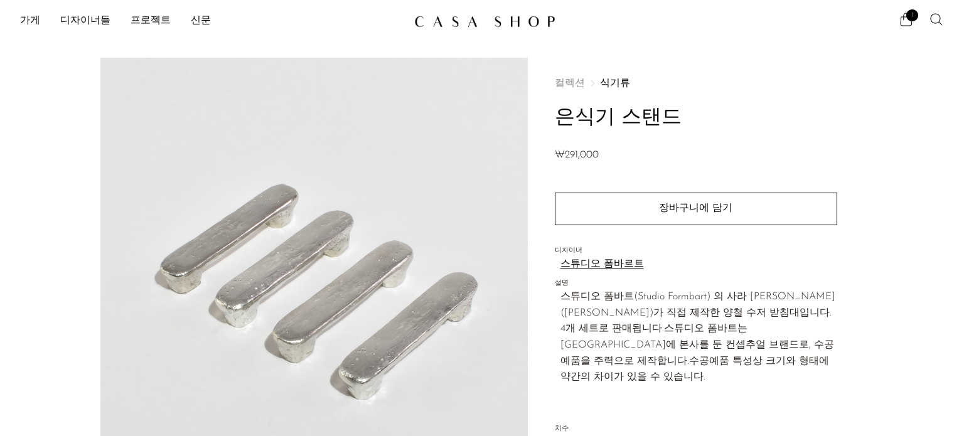
click at [920, 303] on section "은식기 스탠드 ₩291,000" at bounding box center [482, 353] width 964 height 591
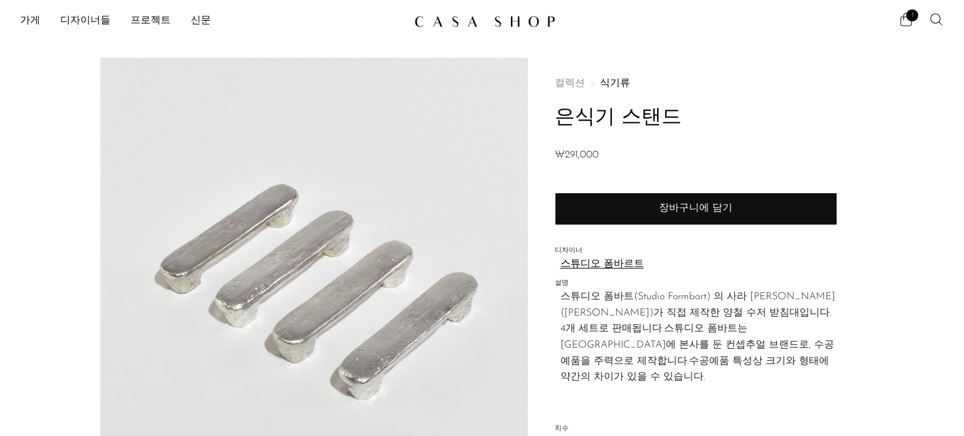
click at [731, 208] on button "장바구니에 담기" at bounding box center [696, 209] width 283 height 33
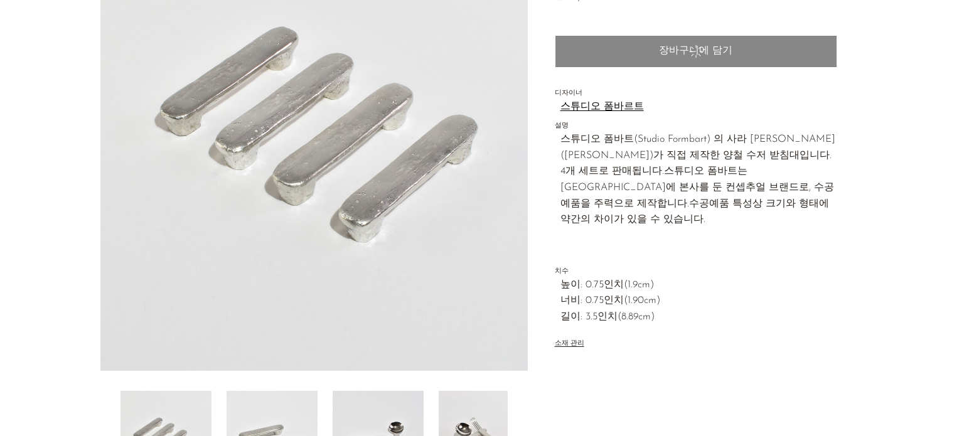
scroll to position [251, 0]
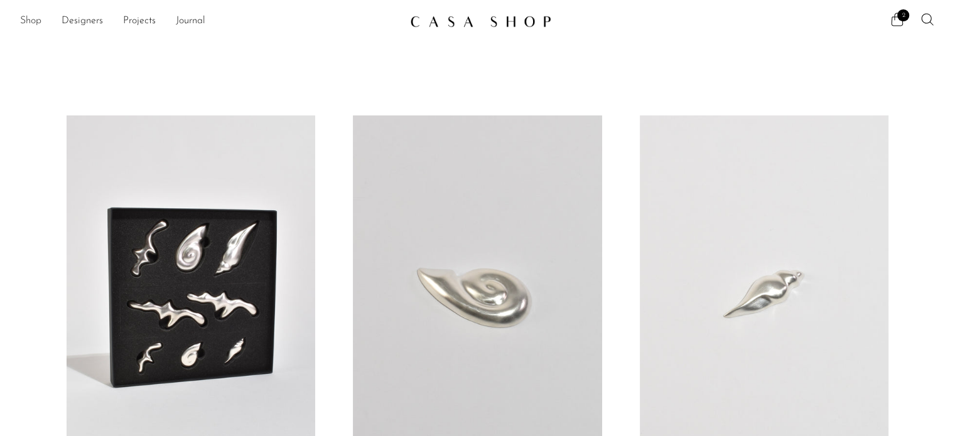
click at [24, 18] on link "Shop" at bounding box center [30, 21] width 21 height 16
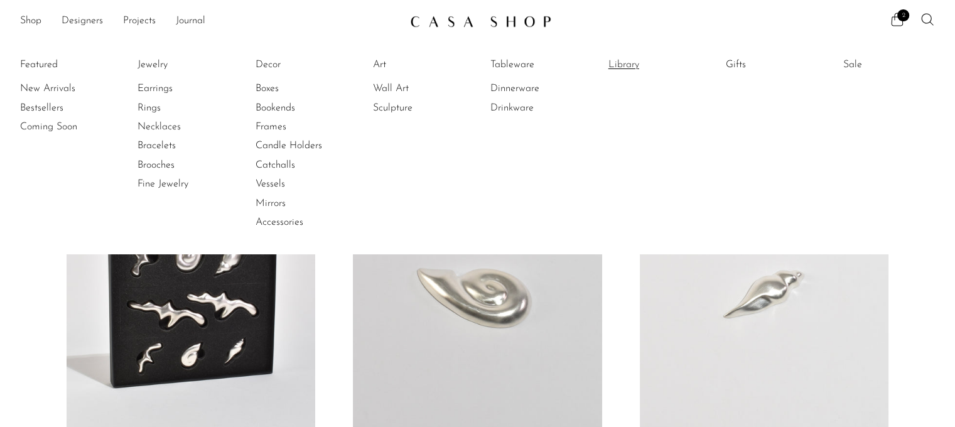
click at [640, 67] on link "Library" at bounding box center [655, 65] width 94 height 14
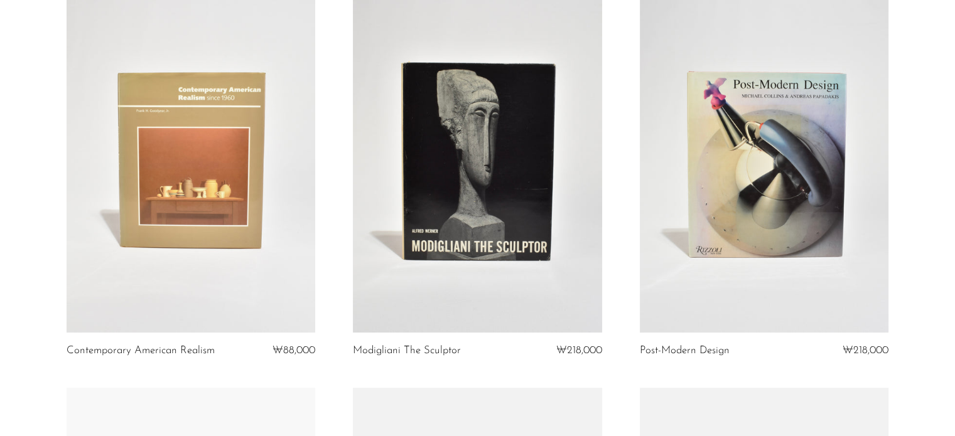
scroll to position [816, 0]
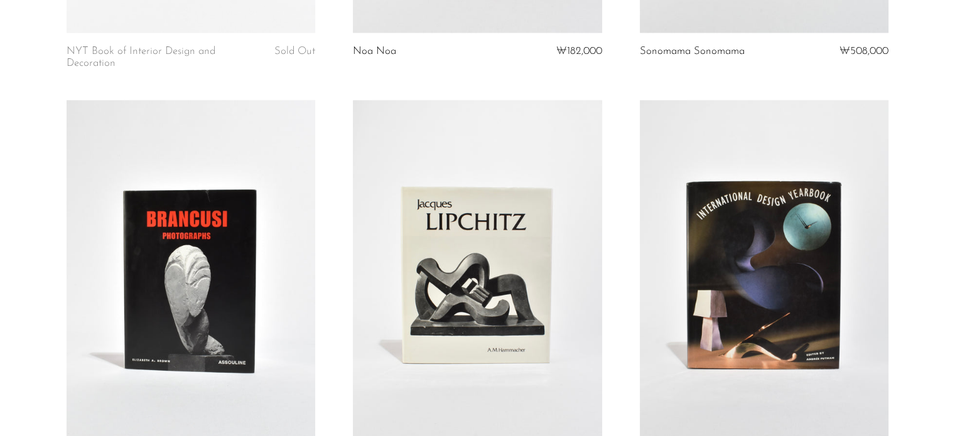
scroll to position [2511, 0]
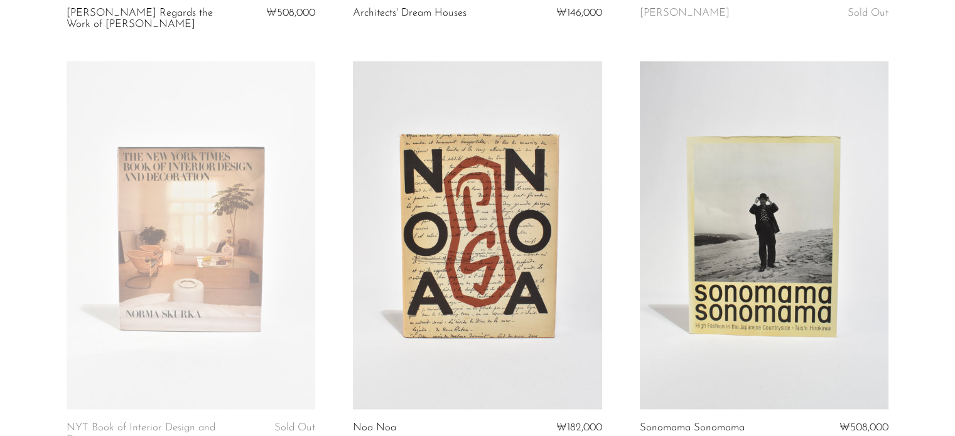
click at [475, 172] on link at bounding box center [477, 236] width 249 height 348
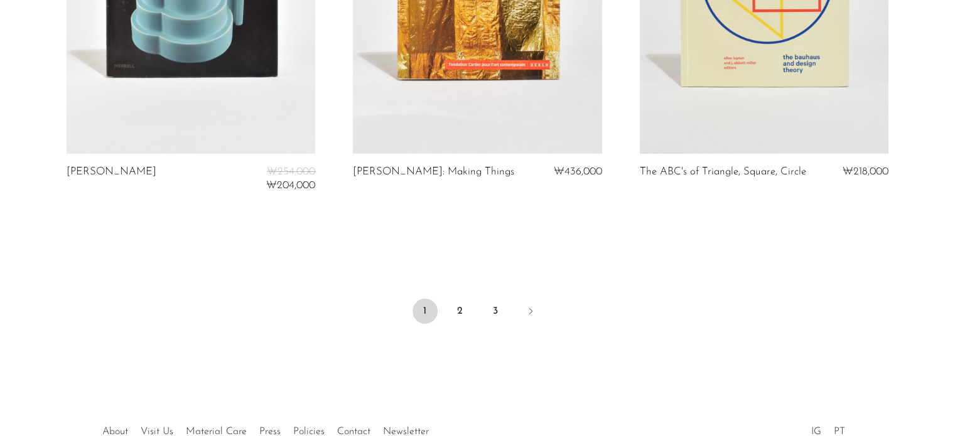
scroll to position [4877, 0]
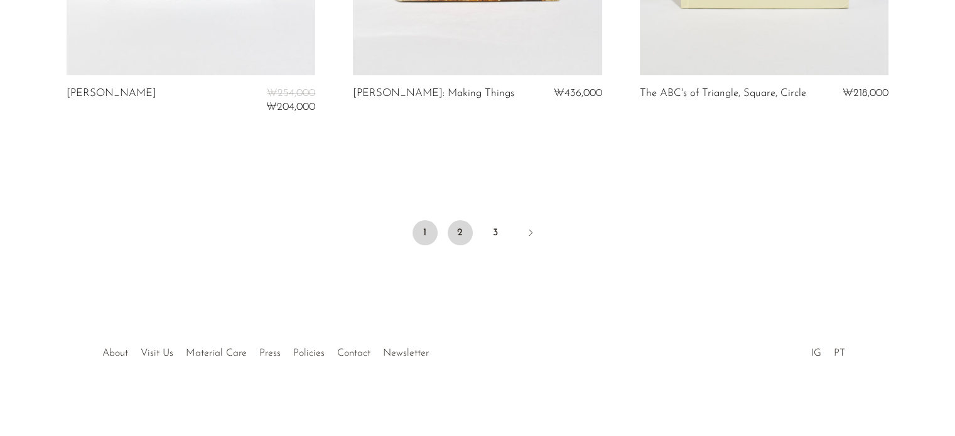
click at [463, 230] on link "2" at bounding box center [460, 232] width 25 height 25
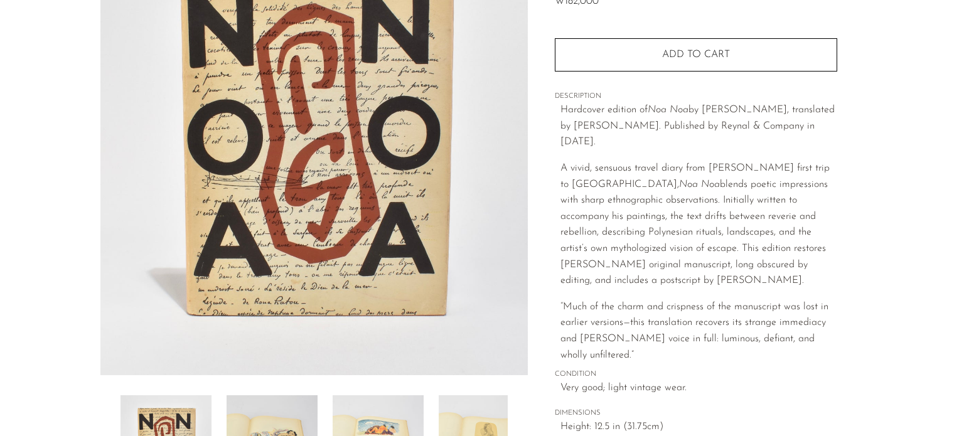
scroll to position [314, 0]
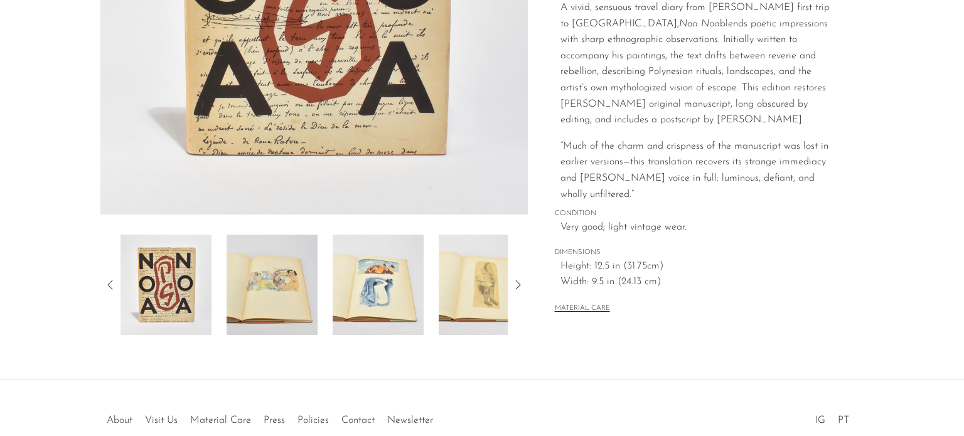
click at [251, 283] on img at bounding box center [272, 285] width 91 height 100
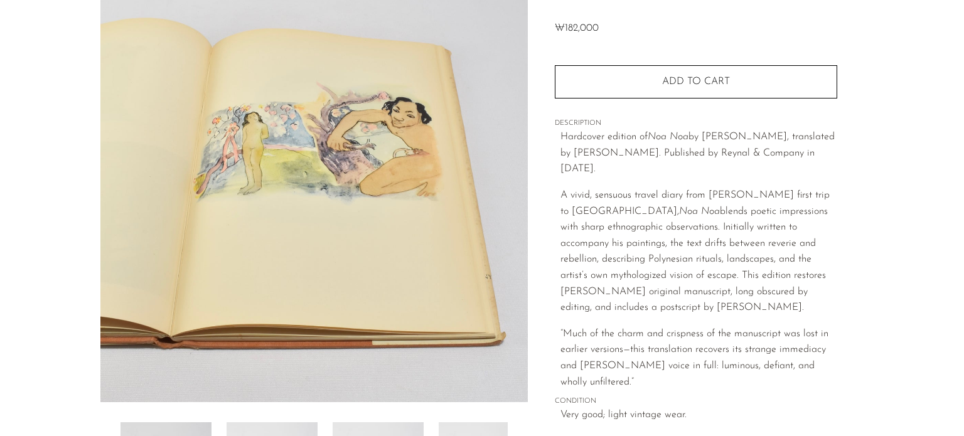
scroll to position [188, 0]
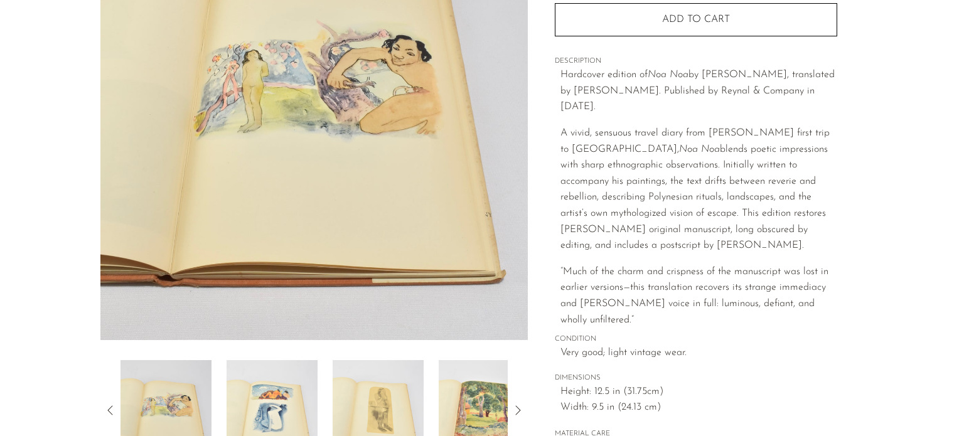
click at [261, 404] on img at bounding box center [272, 410] width 91 height 100
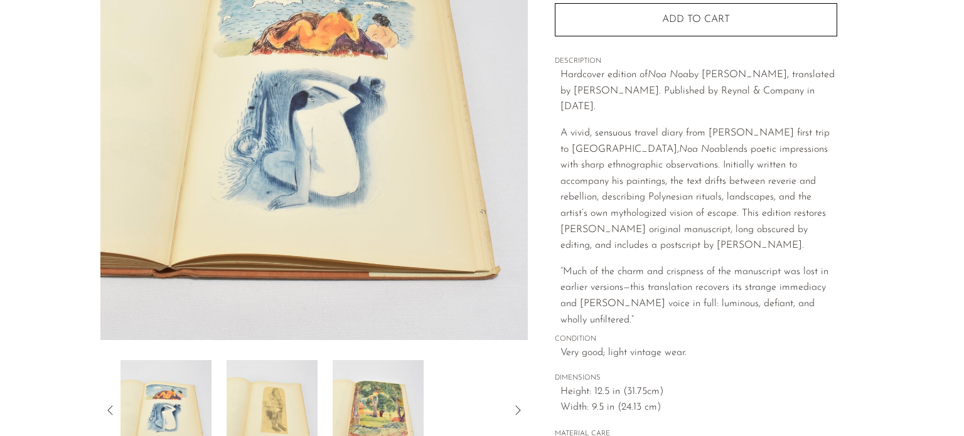
click at [294, 395] on img at bounding box center [272, 410] width 91 height 100
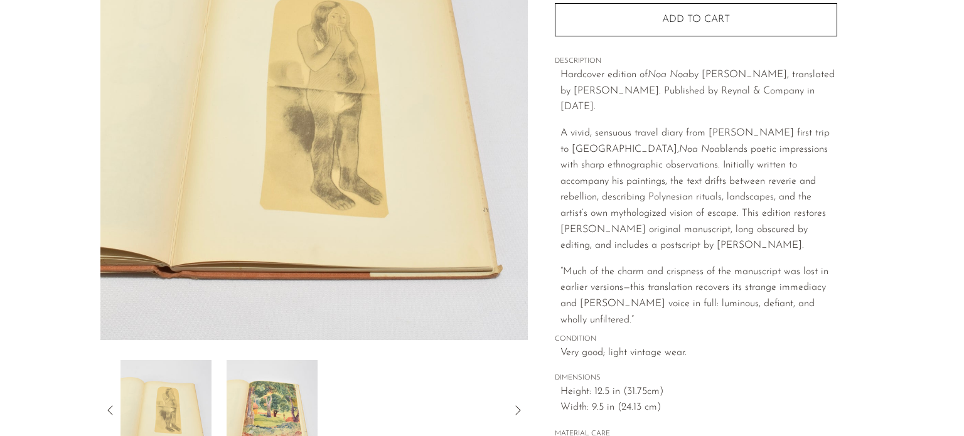
click at [294, 395] on img at bounding box center [272, 410] width 91 height 100
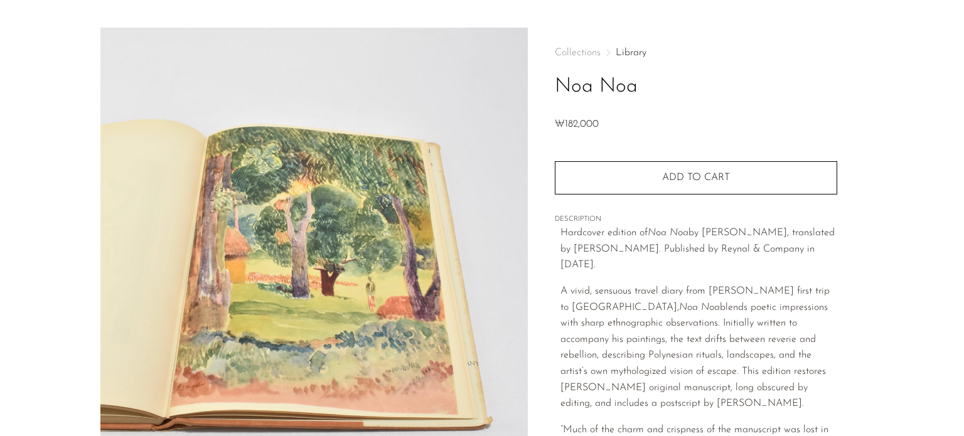
scroll to position [0, 0]
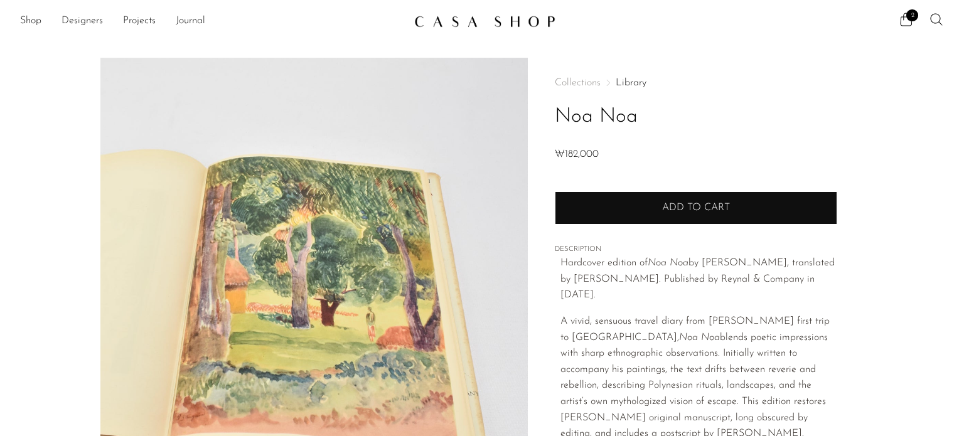
click at [758, 204] on button "Add to cart" at bounding box center [696, 207] width 283 height 33
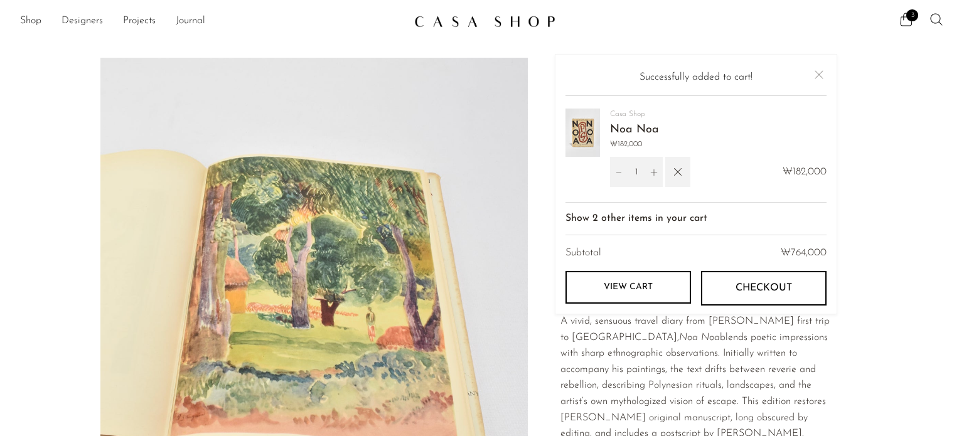
click at [927, 99] on section "Noa Noa ₩182,000" at bounding box center [482, 354] width 964 height 593
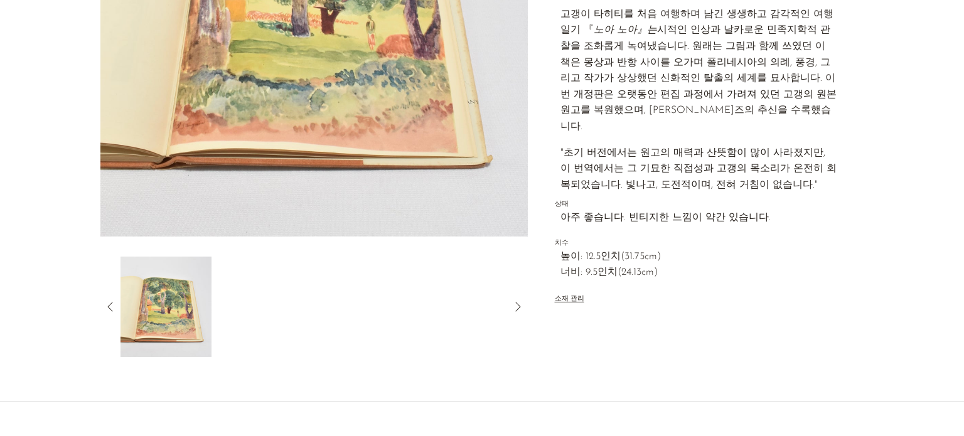
scroll to position [381, 0]
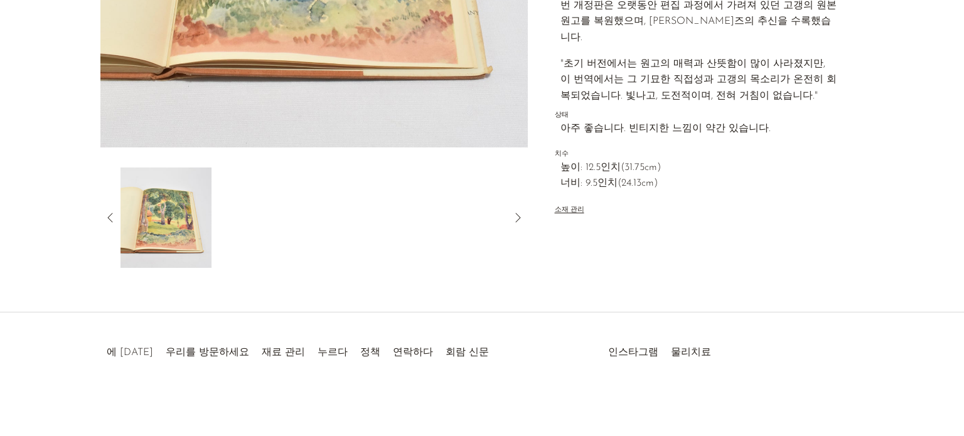
click at [110, 220] on icon at bounding box center [109, 217] width 5 height 9
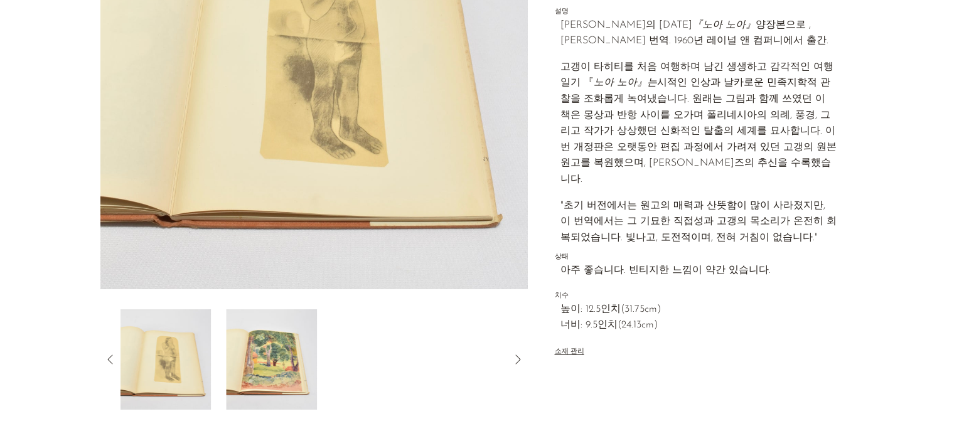
scroll to position [193, 0]
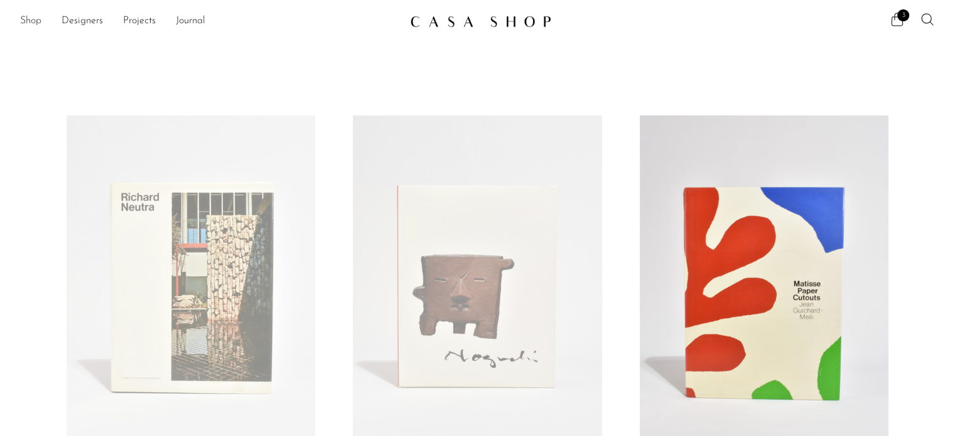
click at [23, 16] on link "Shop" at bounding box center [30, 21] width 21 height 16
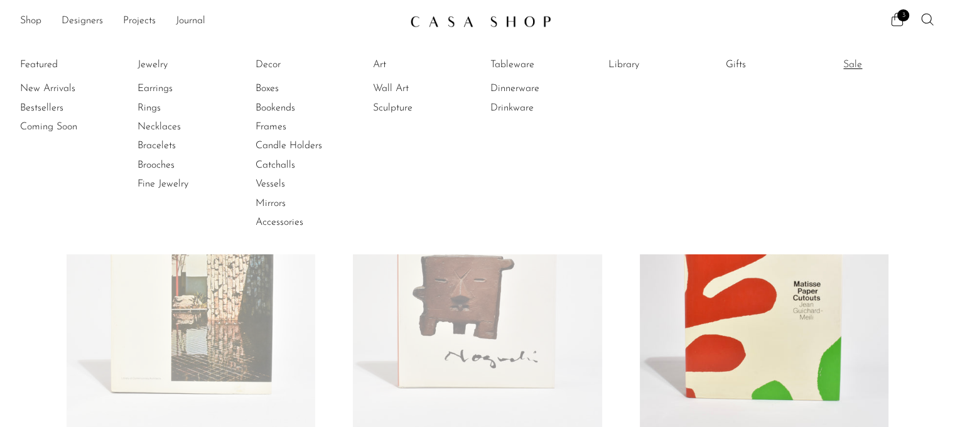
click at [861, 61] on link "Sale" at bounding box center [890, 65] width 94 height 14
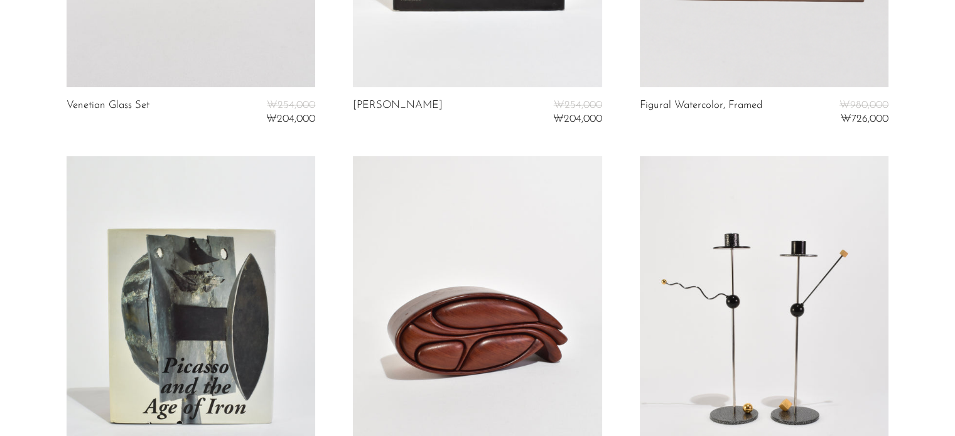
scroll to position [565, 0]
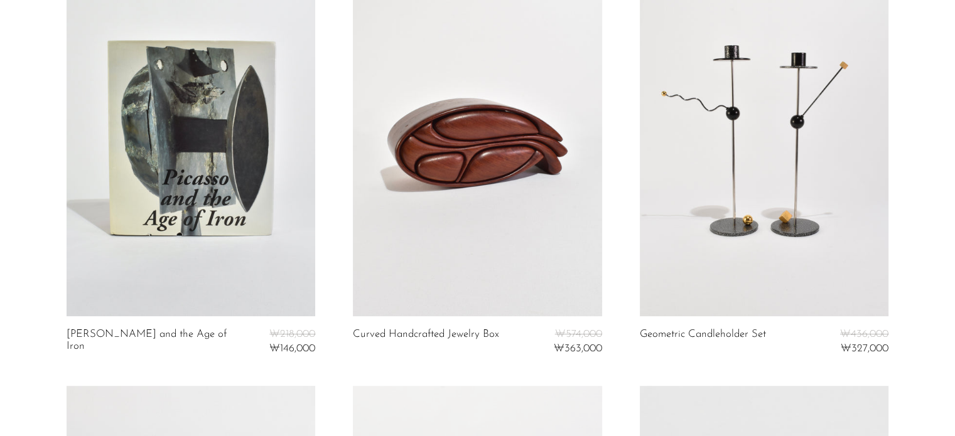
click at [514, 200] on link at bounding box center [477, 142] width 249 height 348
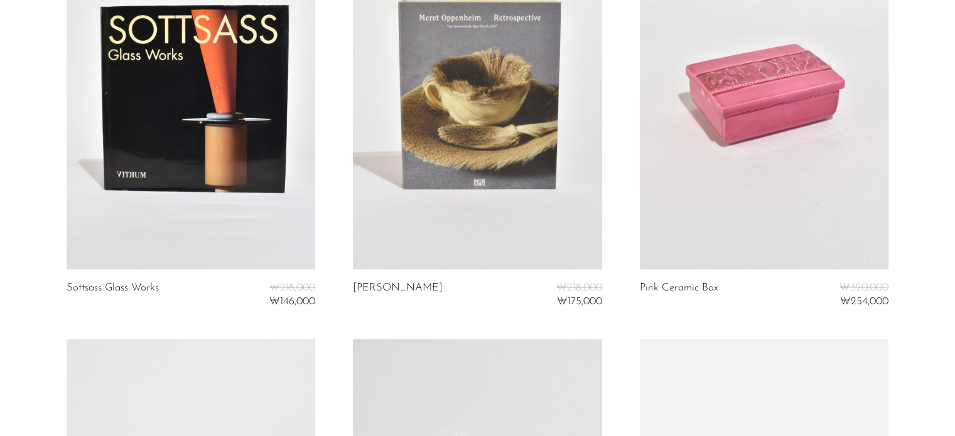
scroll to position [2381, 0]
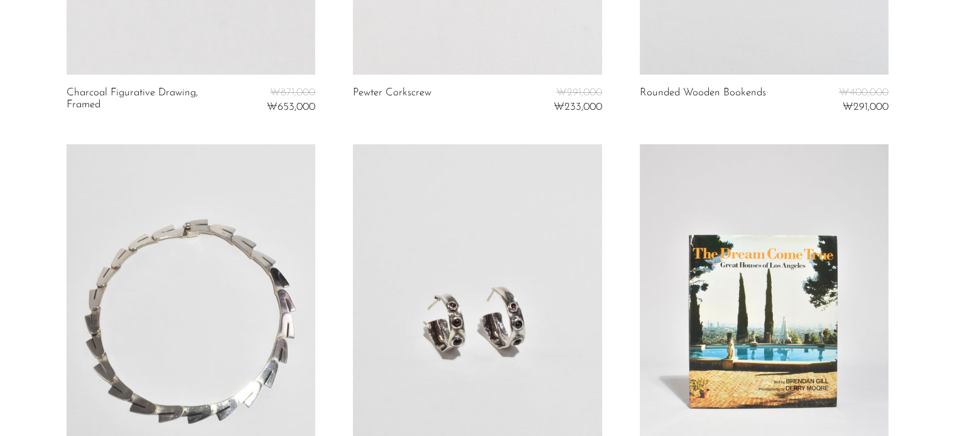
scroll to position [4810, 0]
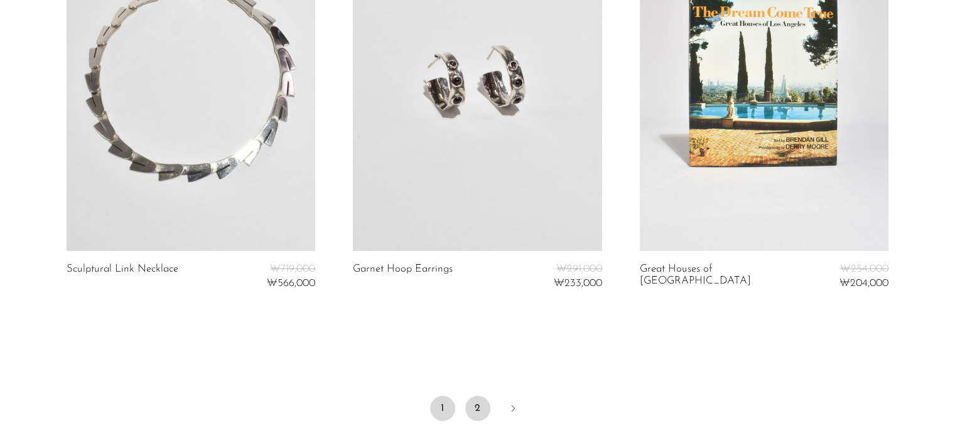
click at [473, 404] on link "2" at bounding box center [477, 408] width 25 height 25
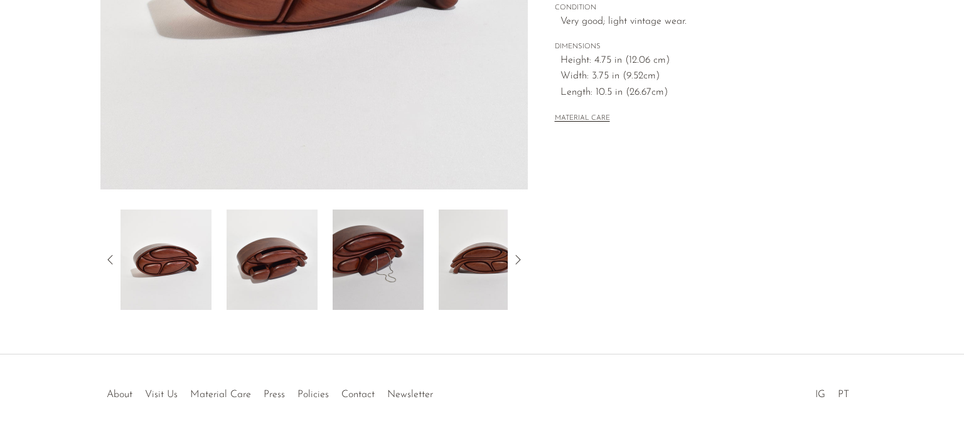
scroll to position [318, 0]
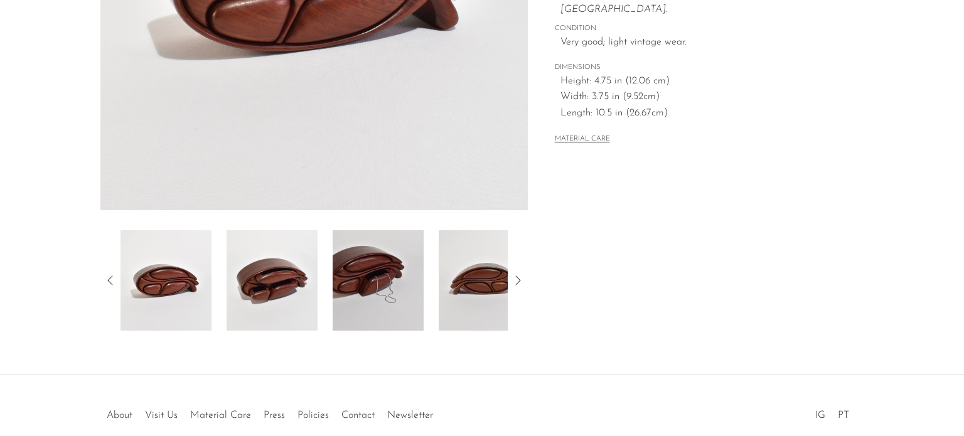
click at [522, 283] on icon at bounding box center [517, 280] width 15 height 15
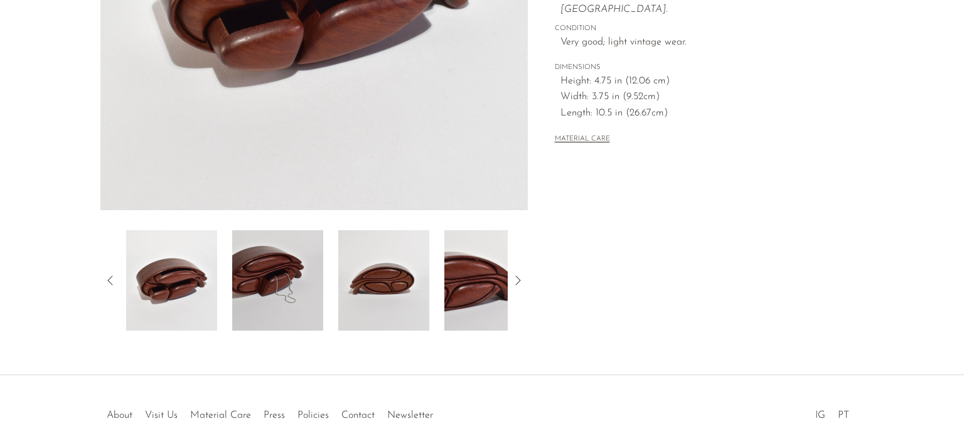
click at [520, 282] on icon at bounding box center [517, 280] width 15 height 15
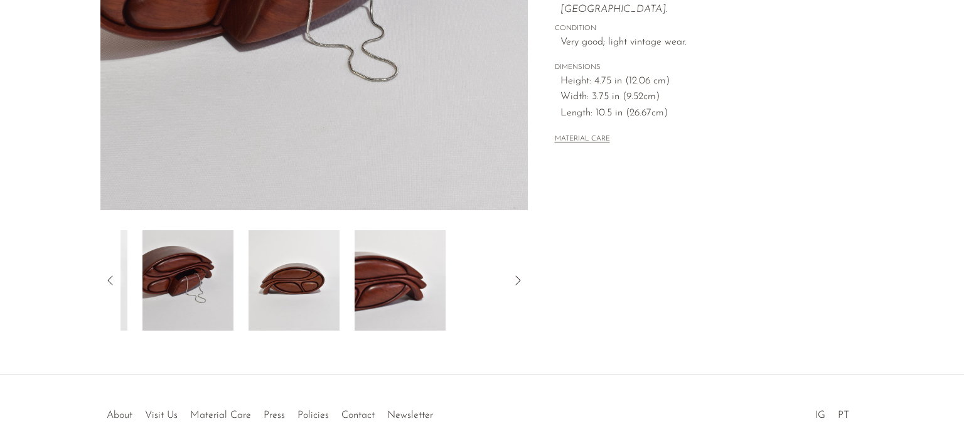
click at [520, 282] on icon at bounding box center [517, 280] width 15 height 15
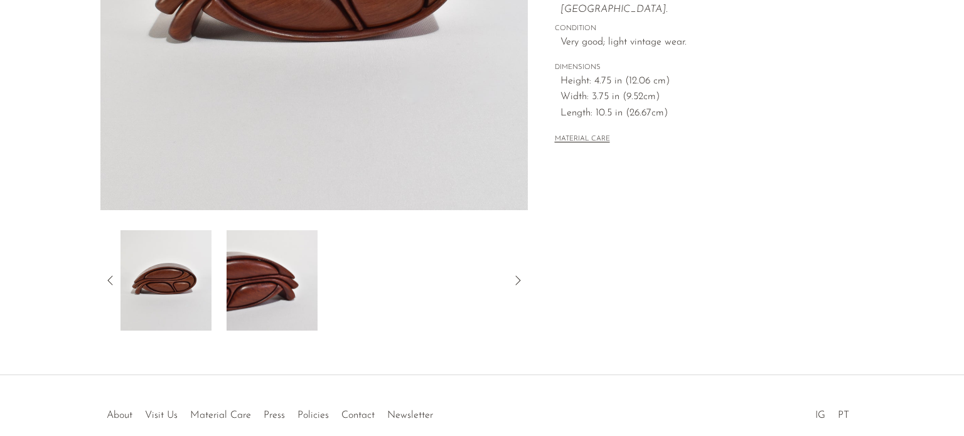
click at [372, 306] on div at bounding box center [314, 280] width 387 height 100
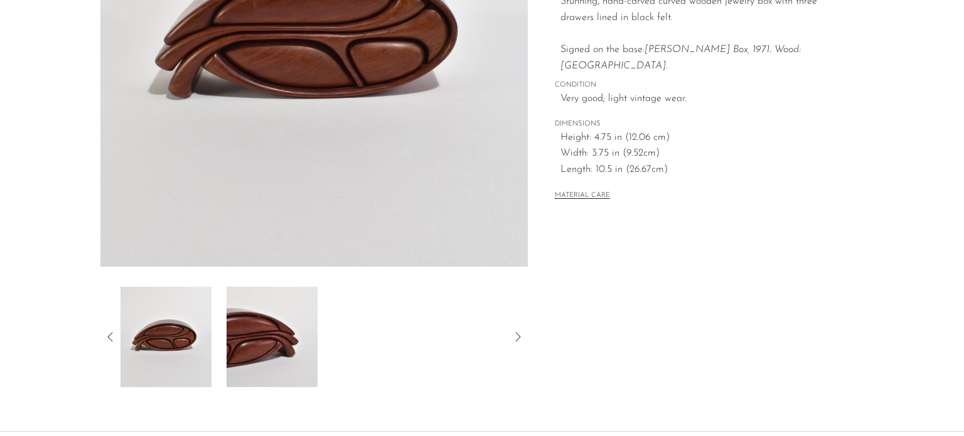
scroll to position [381, 0]
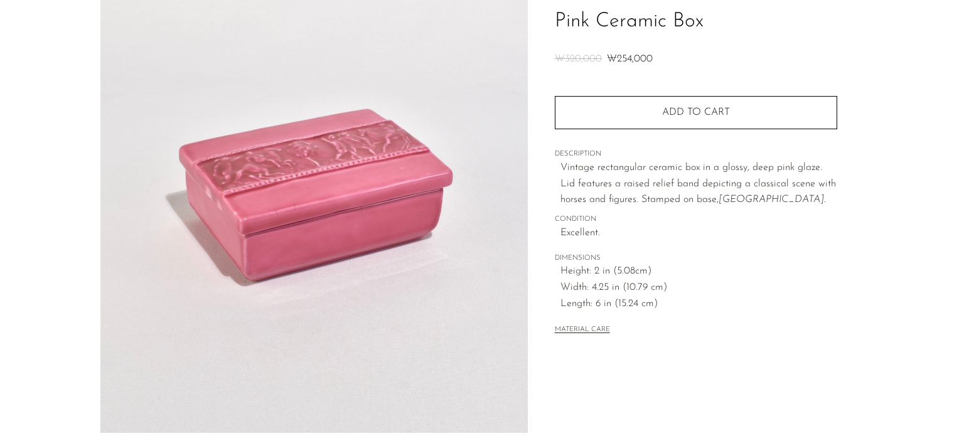
scroll to position [381, 0]
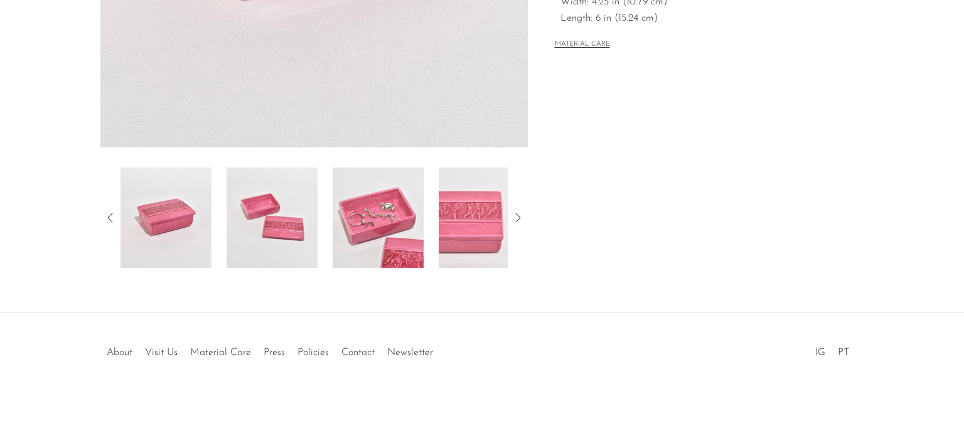
click at [389, 240] on img at bounding box center [378, 218] width 91 height 100
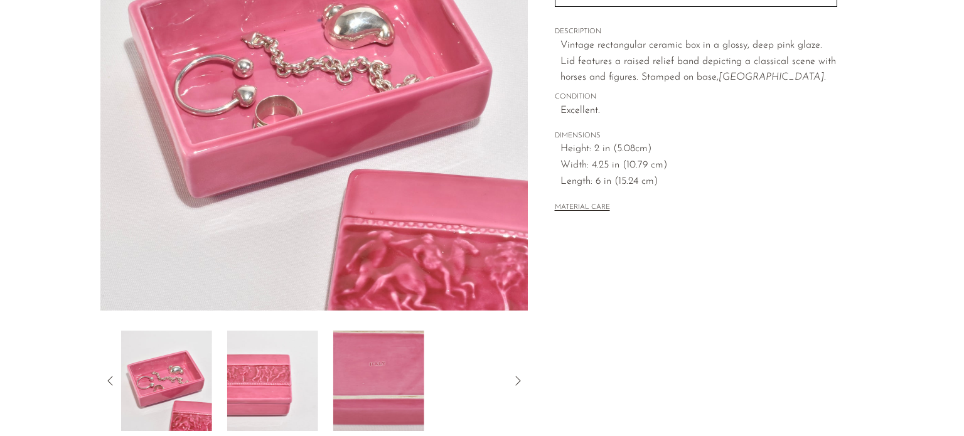
scroll to position [130, 0]
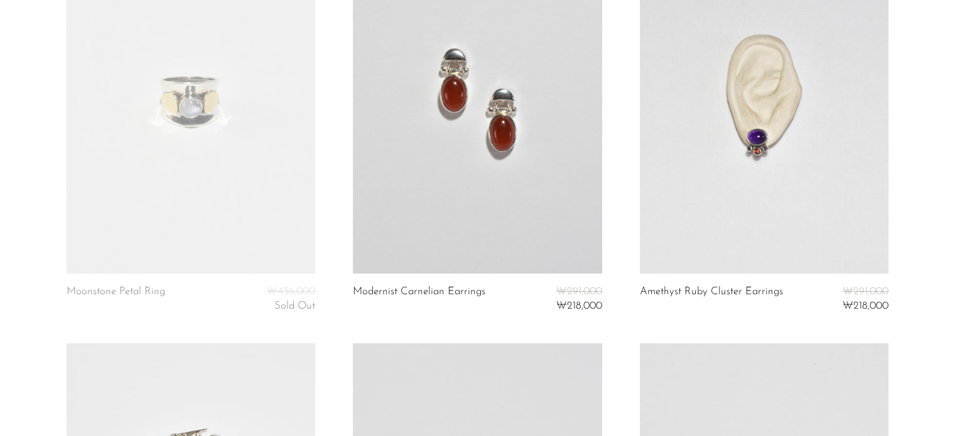
scroll to position [628, 0]
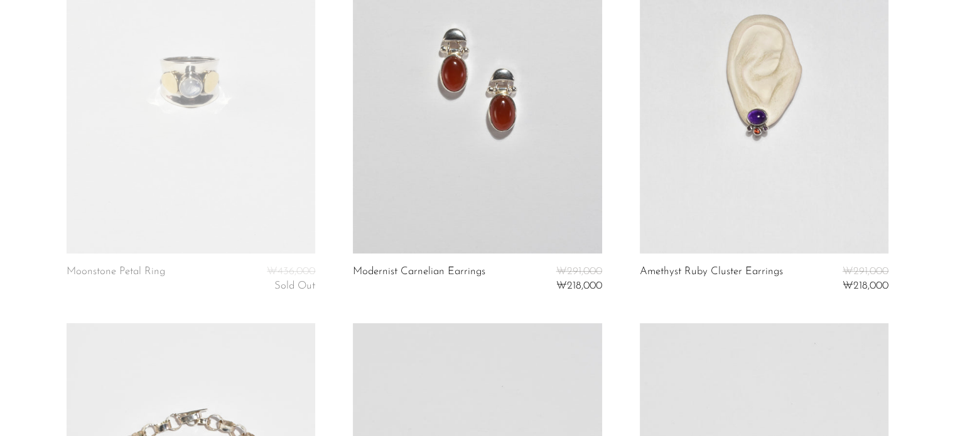
click at [758, 62] on link at bounding box center [764, 79] width 249 height 348
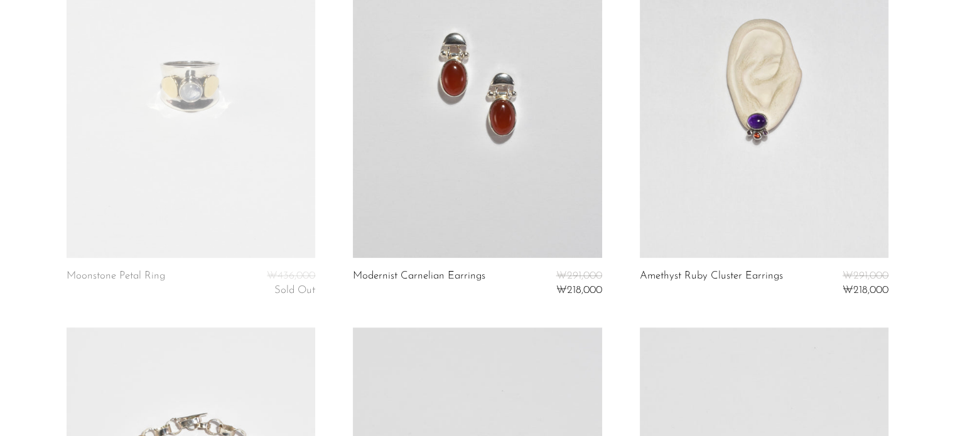
scroll to position [1251, 0]
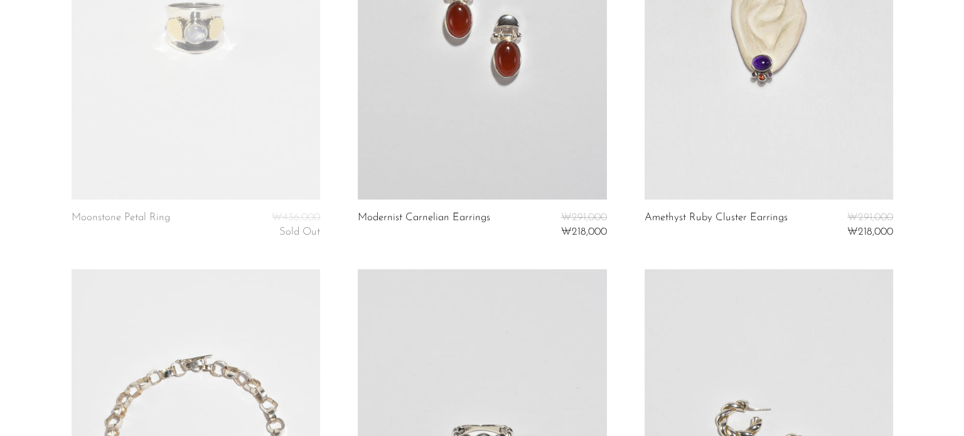
scroll to position [0, 0]
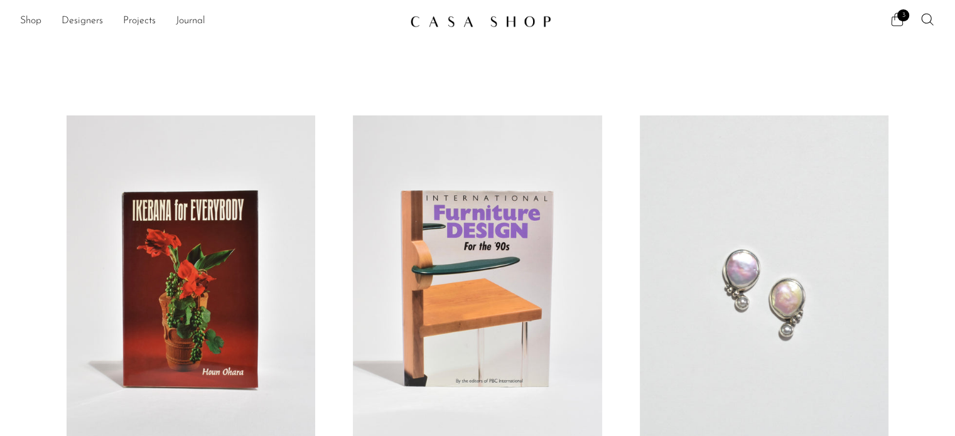
click at [900, 16] on span "3" at bounding box center [903, 15] width 12 height 12
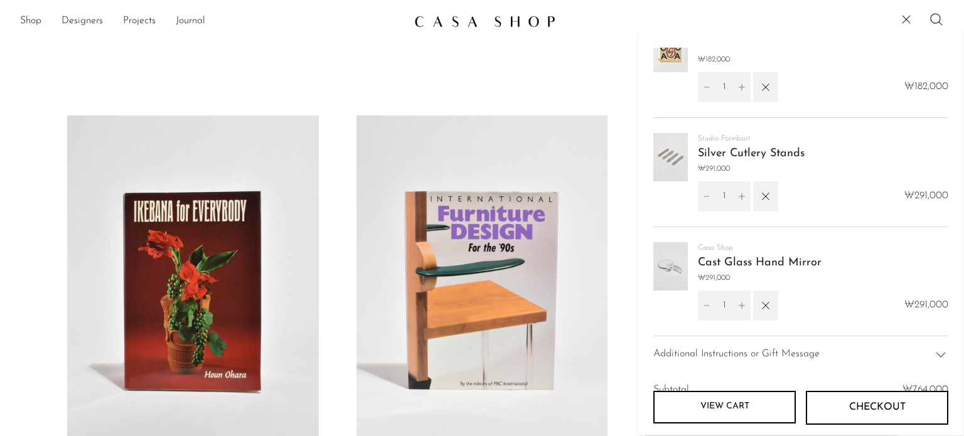
scroll to position [41, 0]
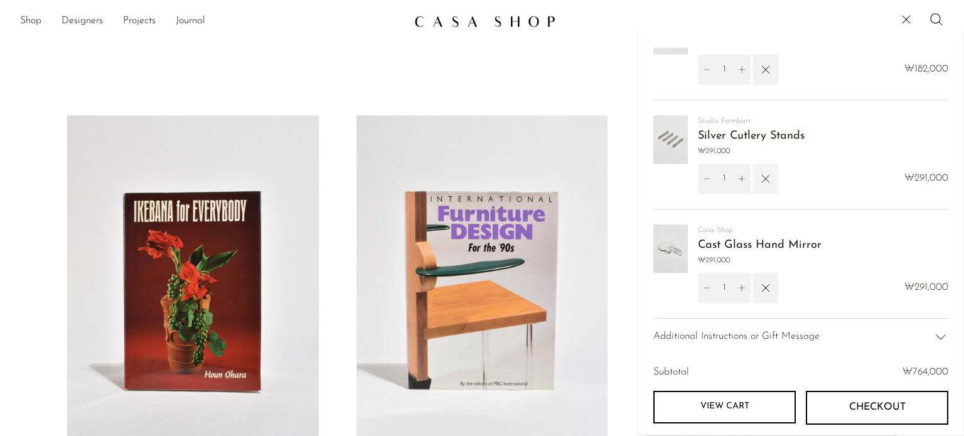
click at [766, 178] on icon "button" at bounding box center [766, 179] width 14 height 14
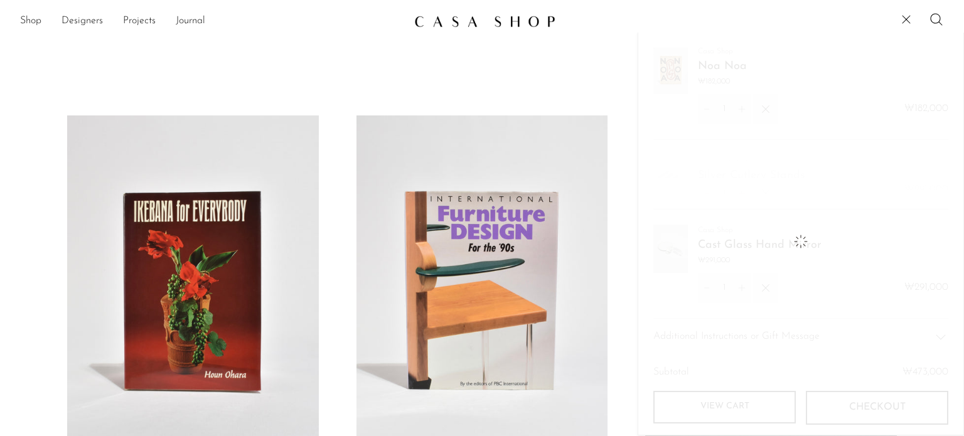
scroll to position [0, 0]
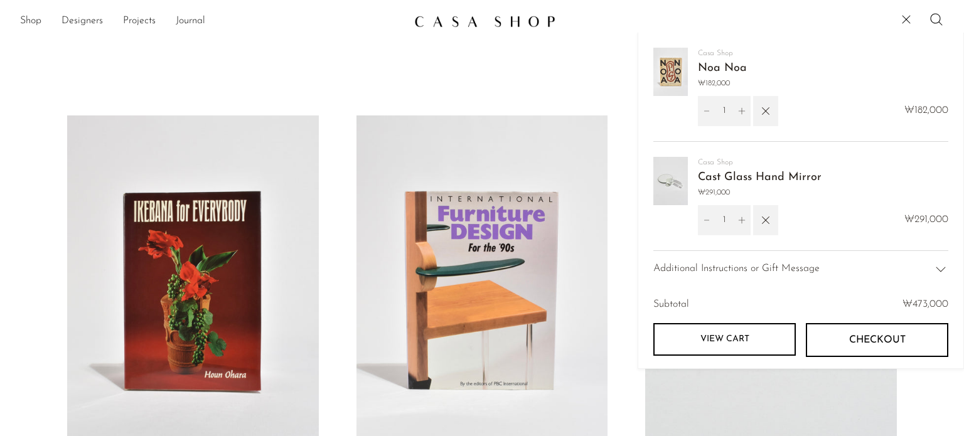
click at [879, 331] on button "Checkout" at bounding box center [877, 340] width 143 height 34
